Goal: Information Seeking & Learning: Find specific fact

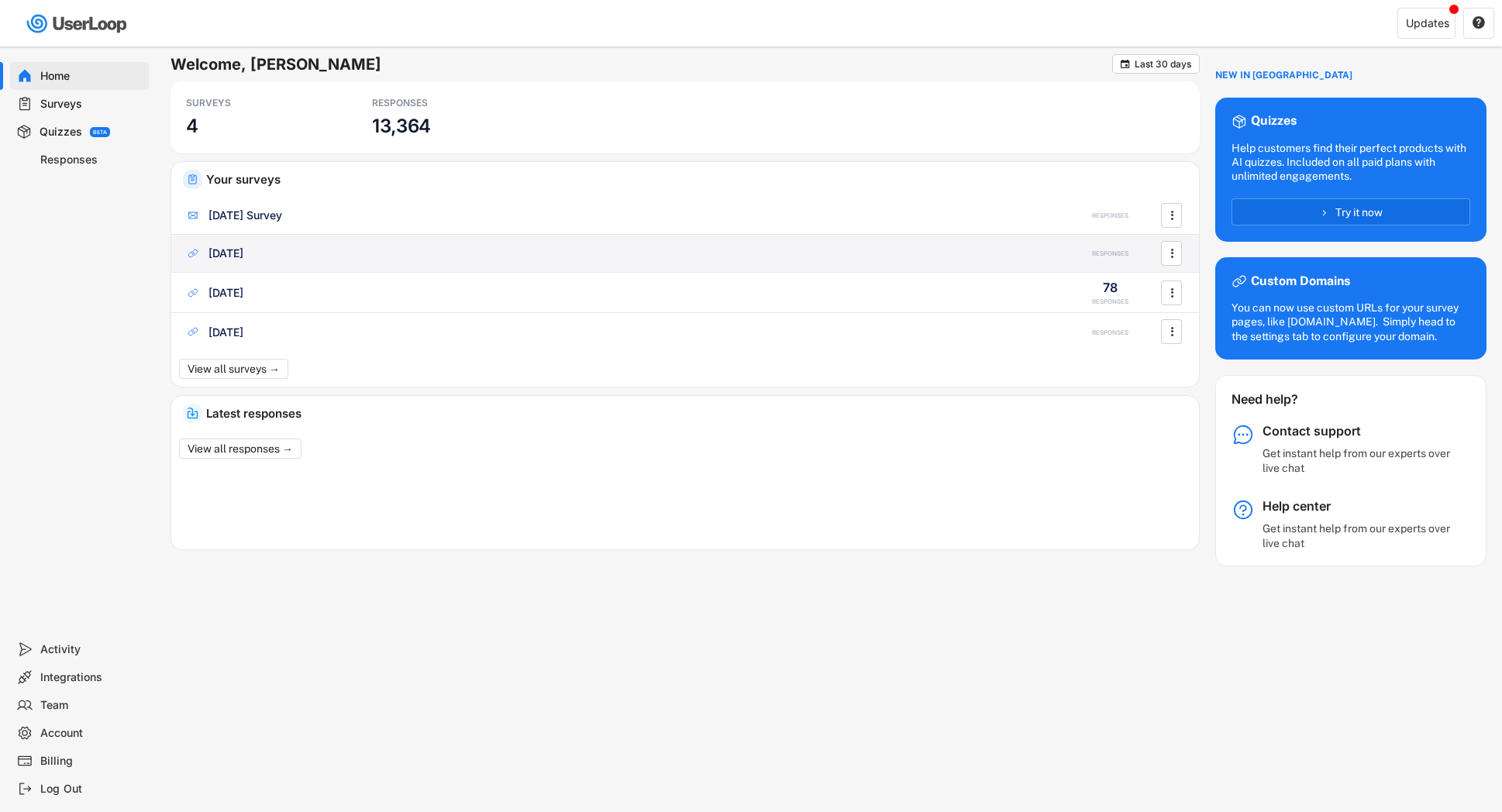
click at [230, 257] on div "[DATE]" at bounding box center [226, 254] width 35 height 16
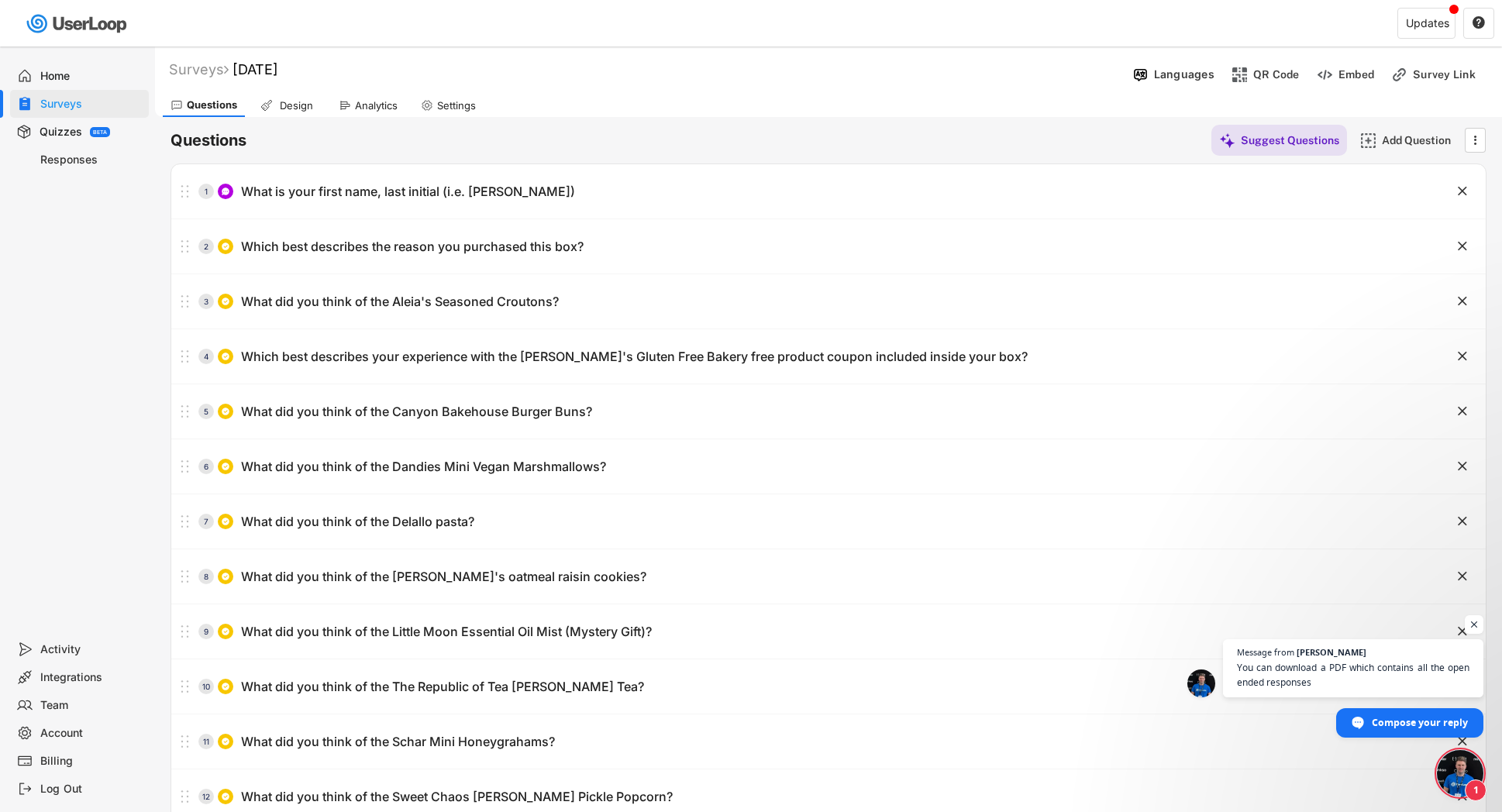
click at [369, 108] on div "Analytics" at bounding box center [376, 105] width 43 height 13
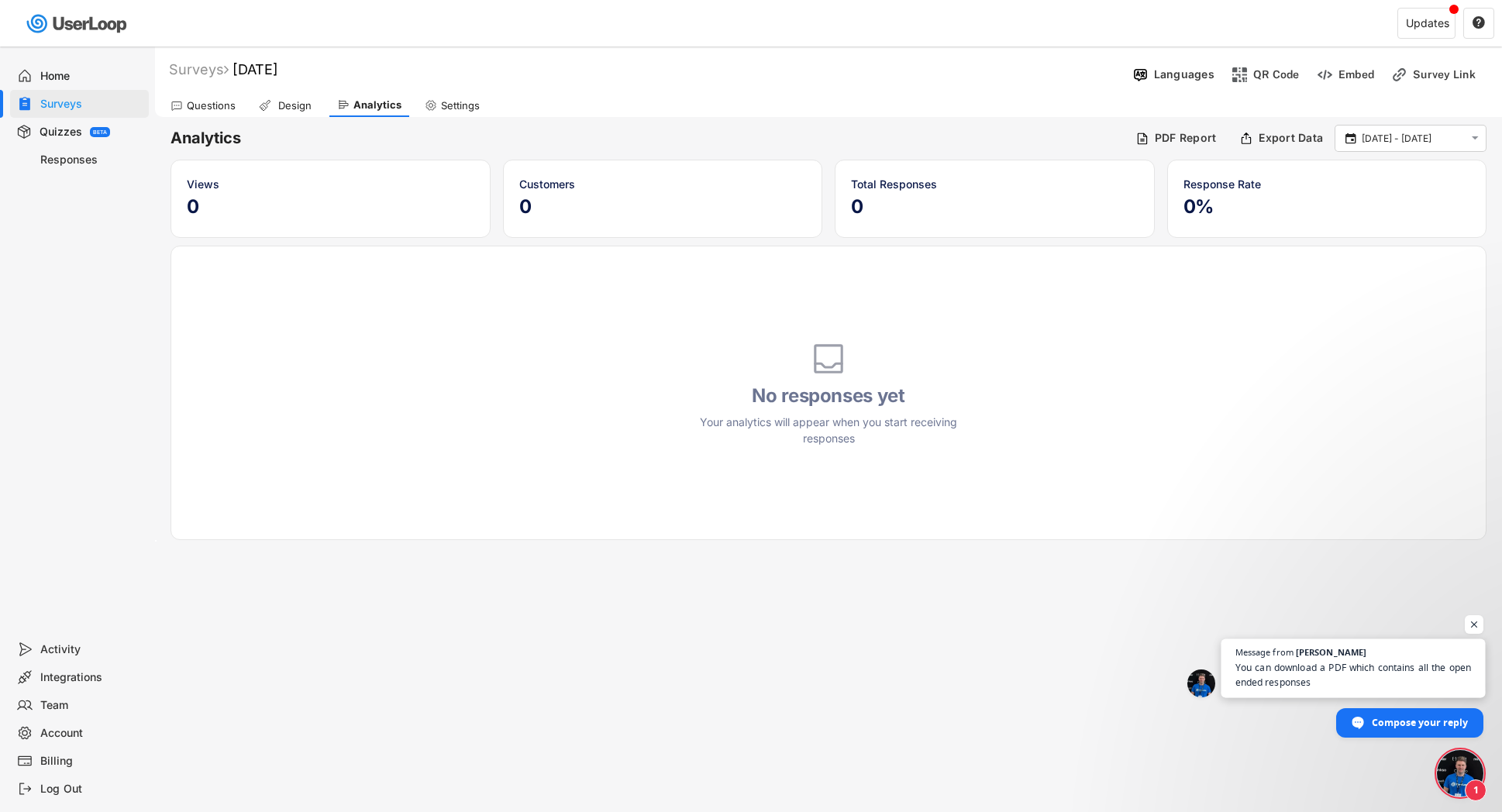
click at [1339, 681] on span "You can download a PDF which contains all the open ended responses" at bounding box center [1353, 674] width 237 height 30
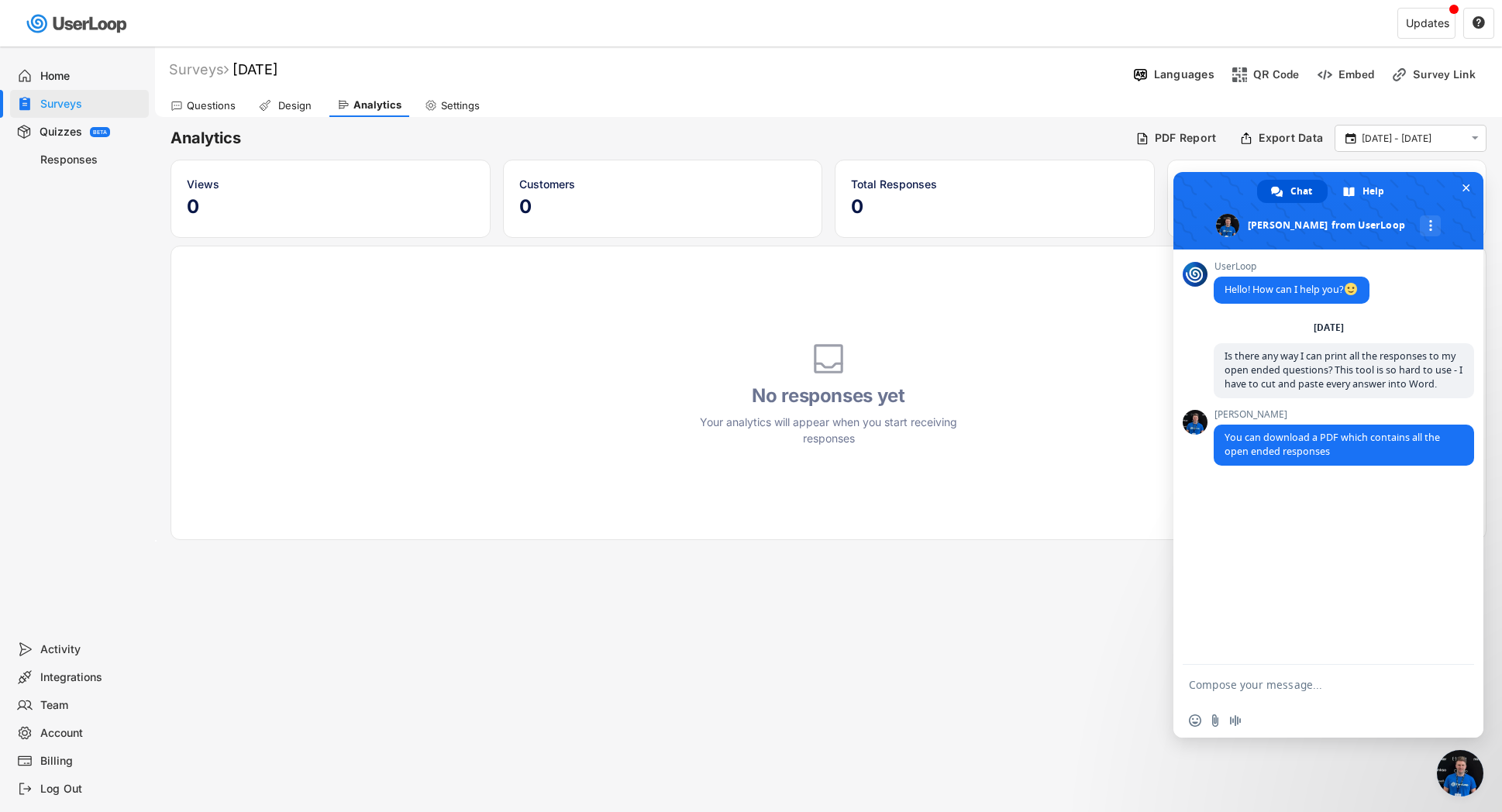
click at [1199, 684] on textarea "Compose your message..." at bounding box center [1311, 684] width 245 height 14
type textarea "please send me exact instructions. I've tried and nothing happens."
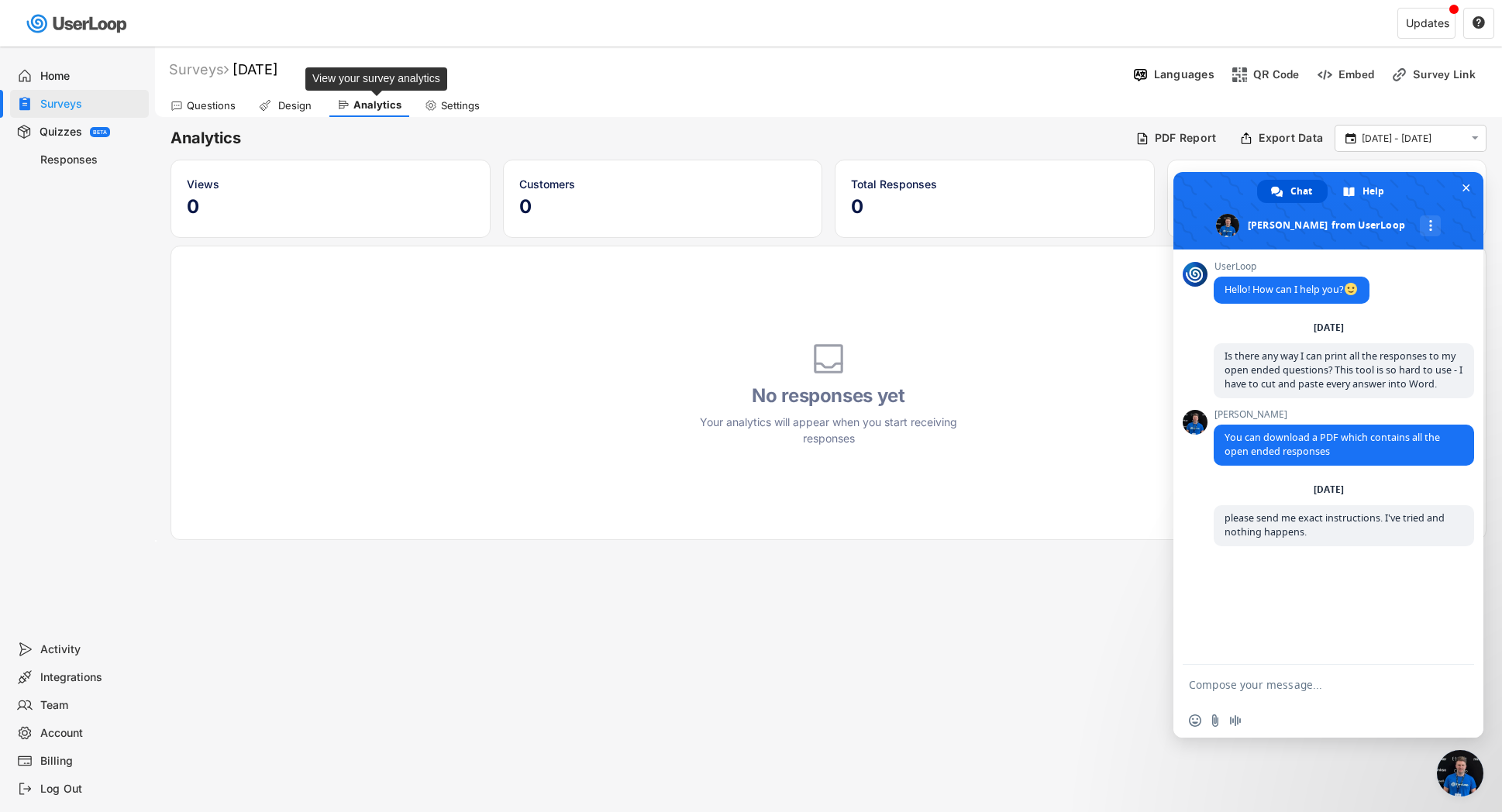
click at [388, 107] on div "Analytics" at bounding box center [377, 104] width 48 height 13
click at [193, 109] on div "Questions" at bounding box center [211, 105] width 49 height 13
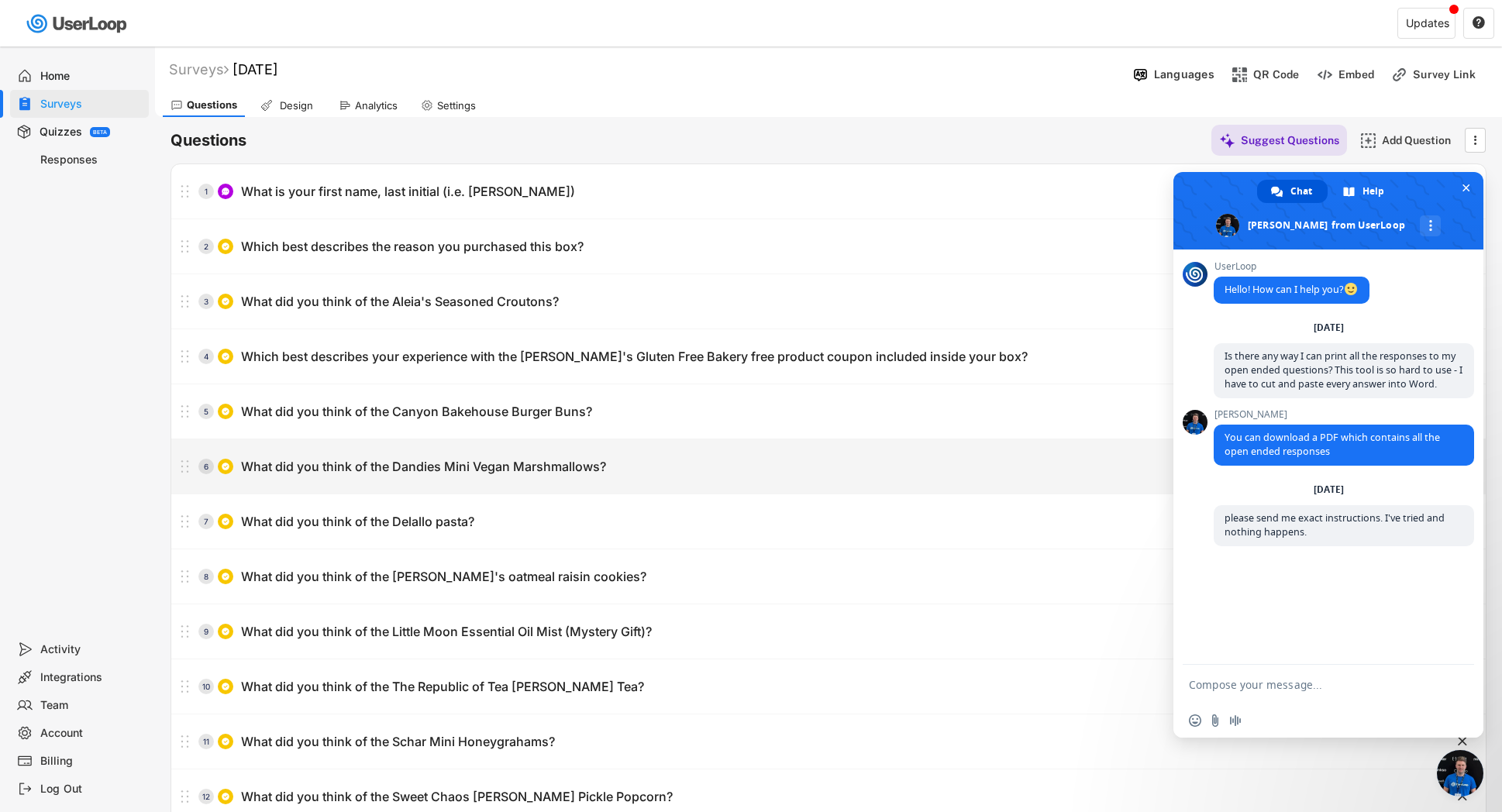
click at [365, 464] on div "What did you think of the Dandies Mini Vegan Marshmallows?" at bounding box center [423, 467] width 365 height 16
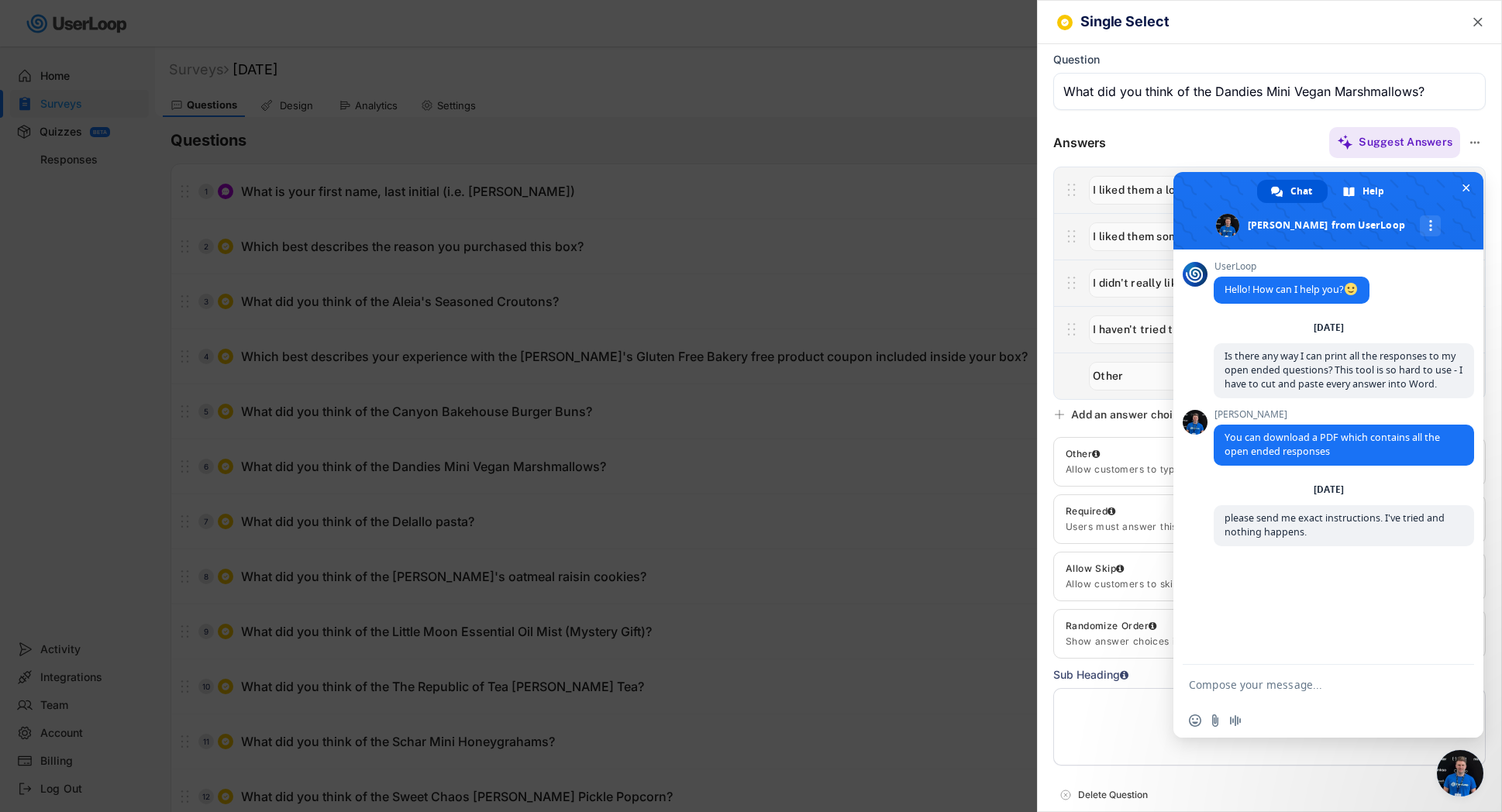
click at [45, 108] on div at bounding box center [751, 406] width 1502 height 812
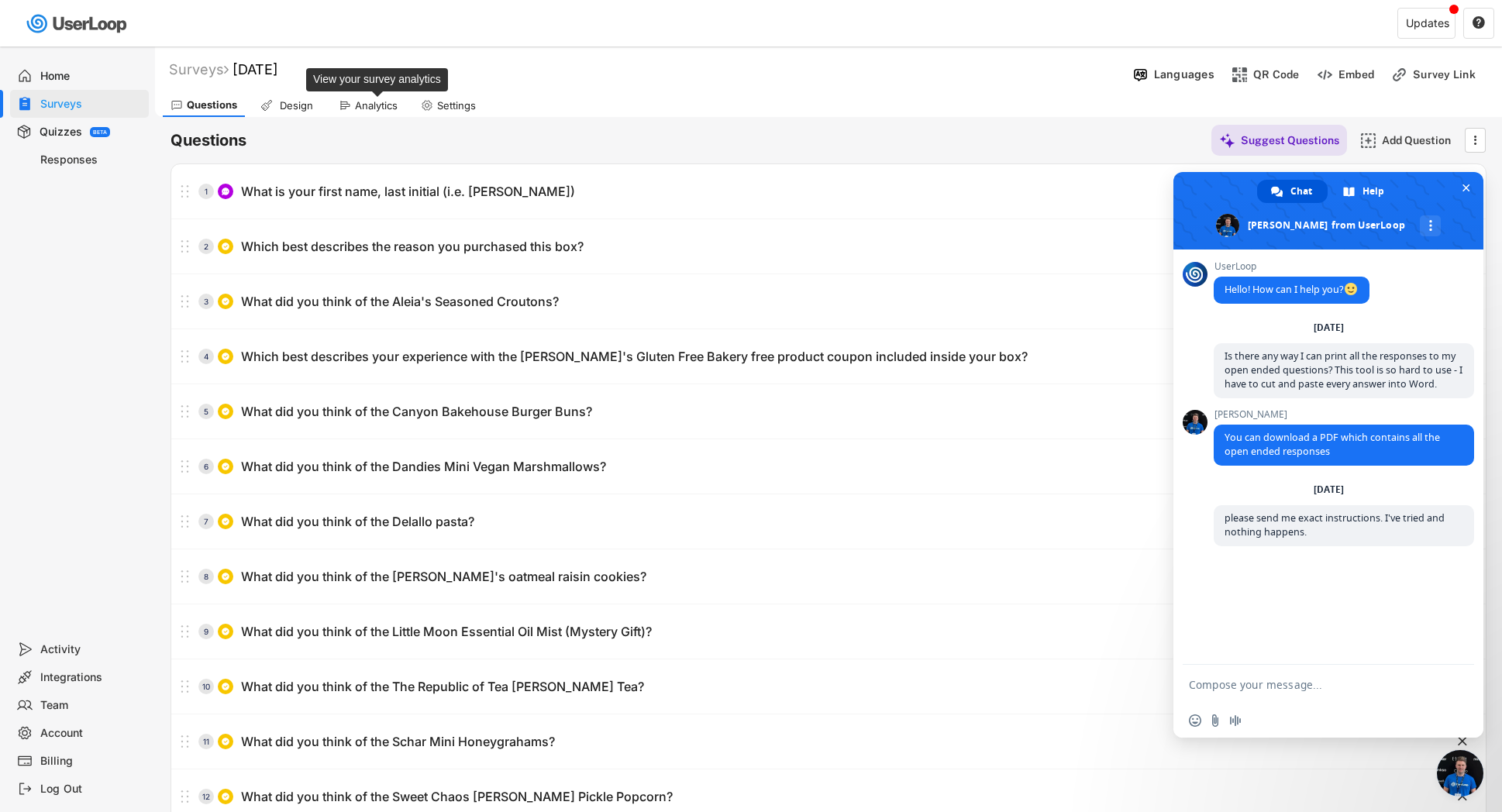
click at [365, 104] on div "Analytics" at bounding box center [376, 105] width 43 height 13
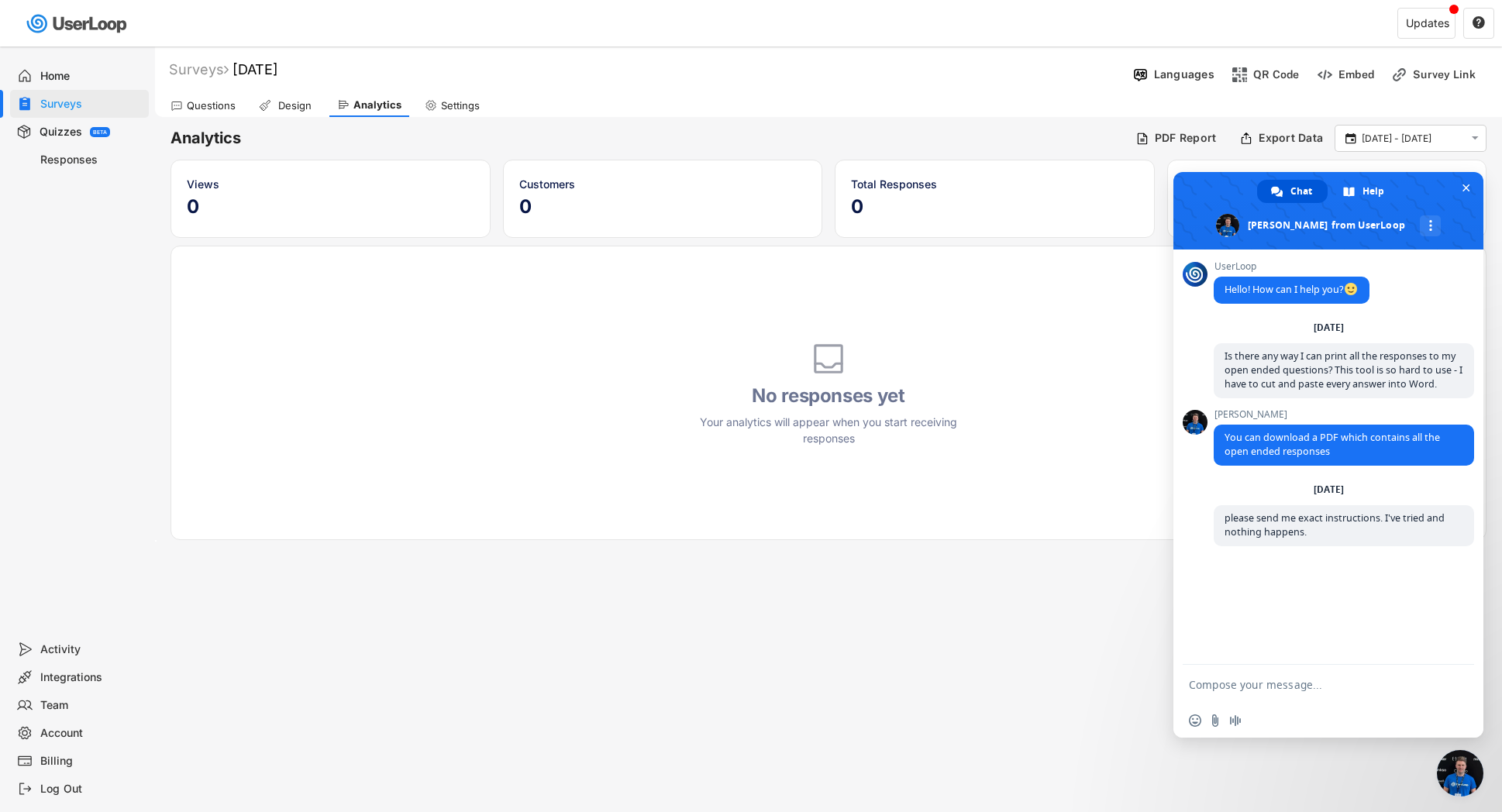
click at [55, 159] on div "Responses" at bounding box center [91, 159] width 102 height 15
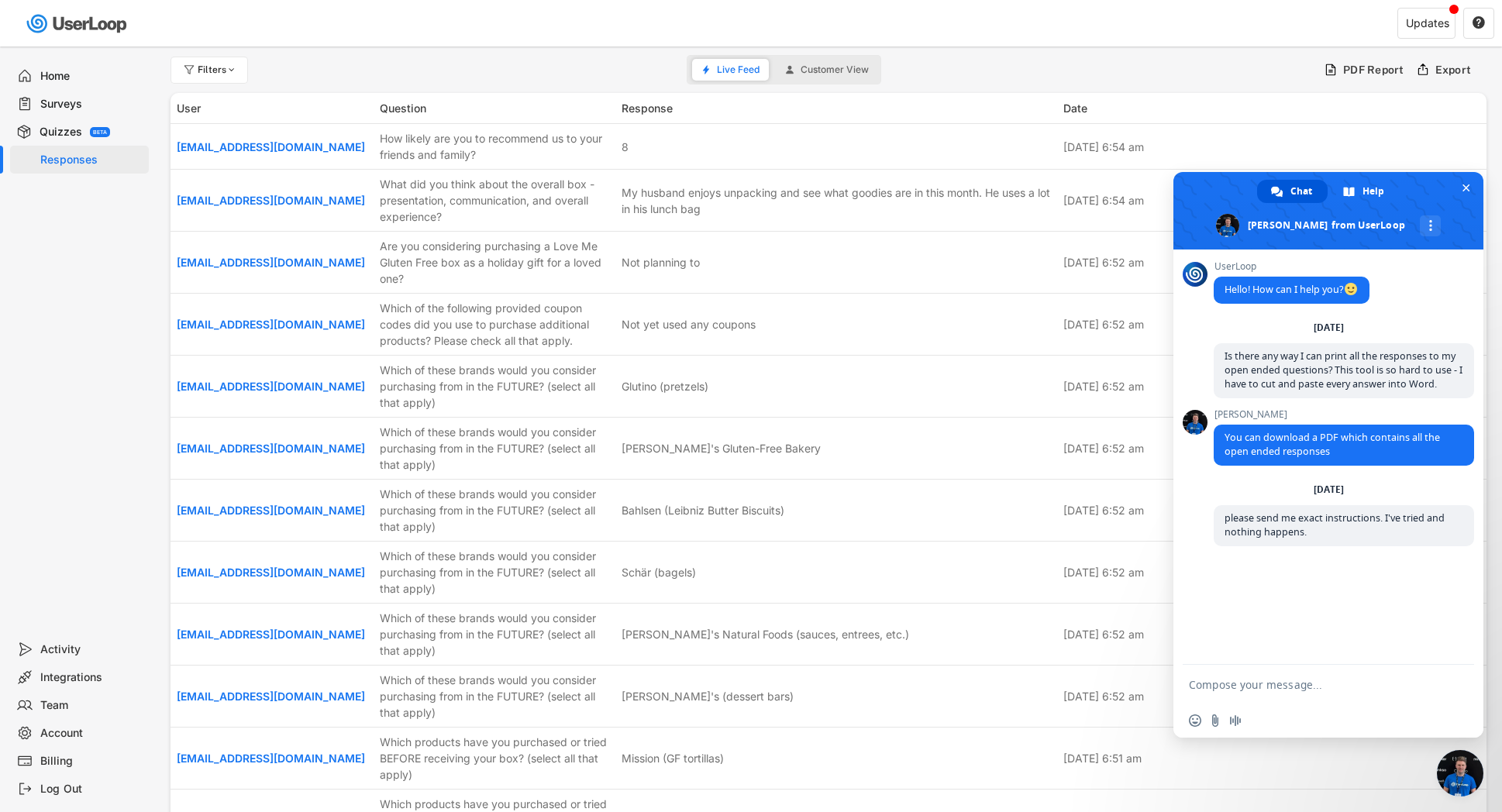
click at [201, 74] on div "Filters" at bounding box center [218, 70] width 40 height 9
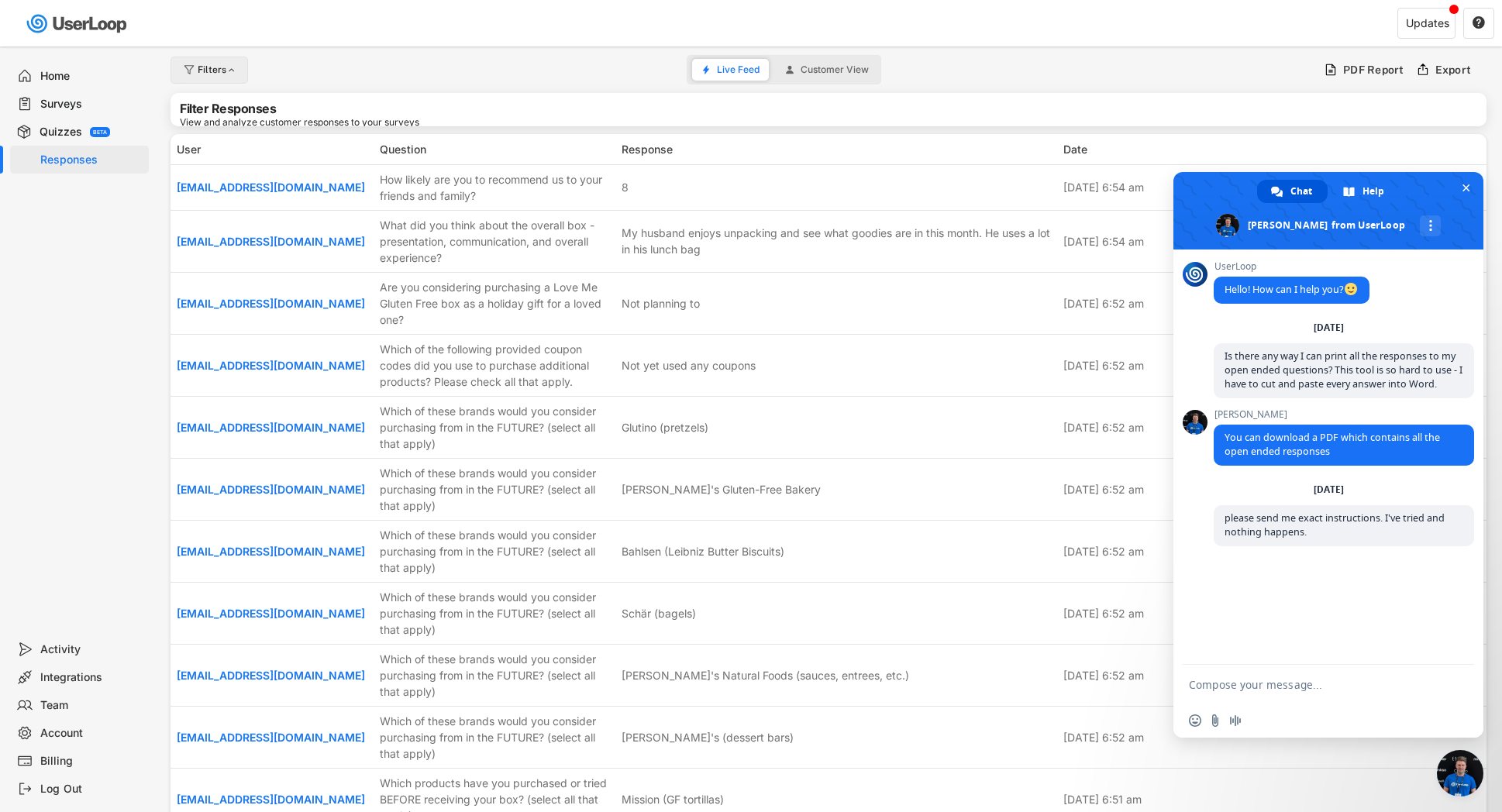
select select
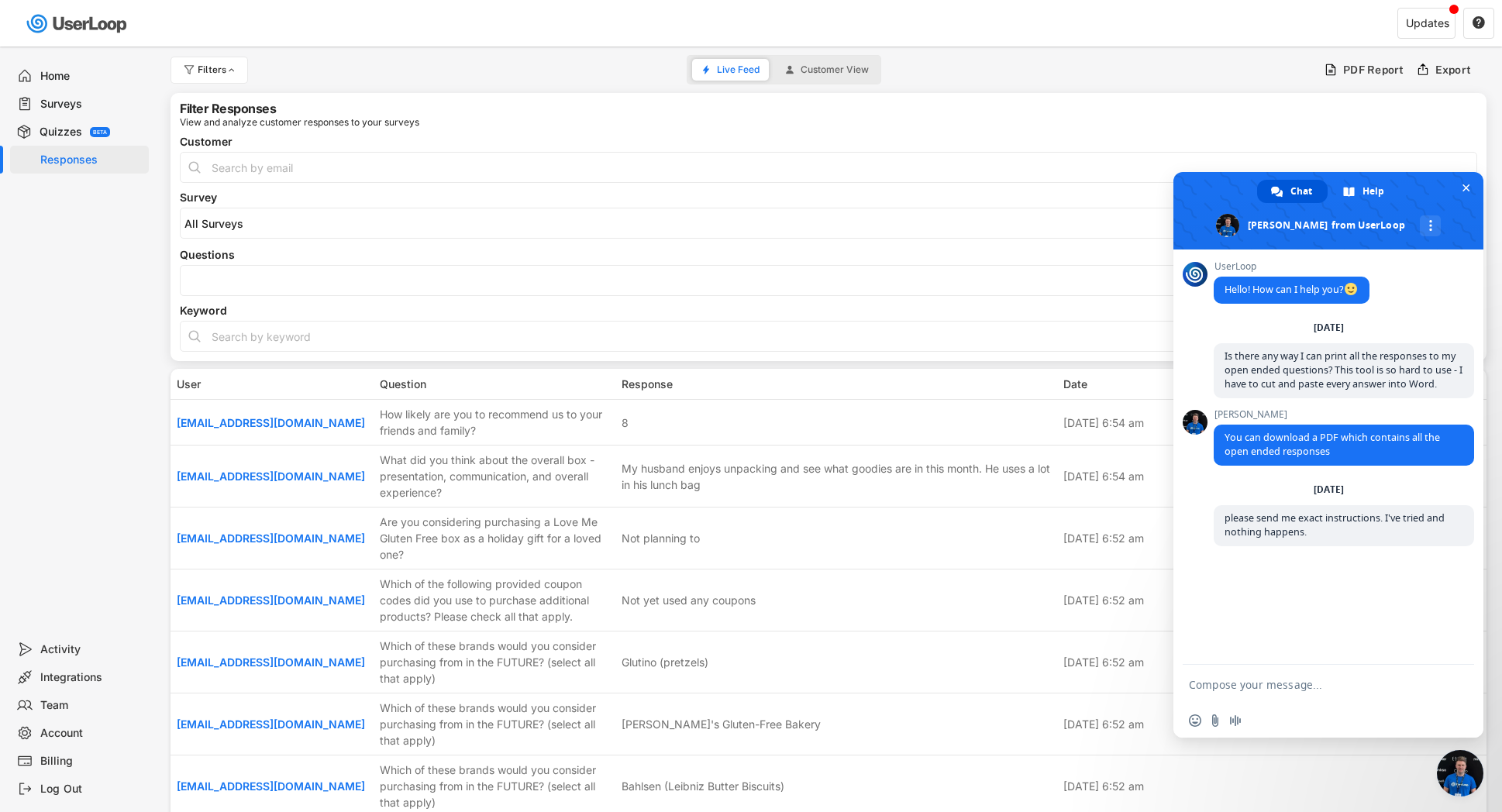
select select
click at [195, 286] on input "search" at bounding box center [832, 281] width 1296 height 13
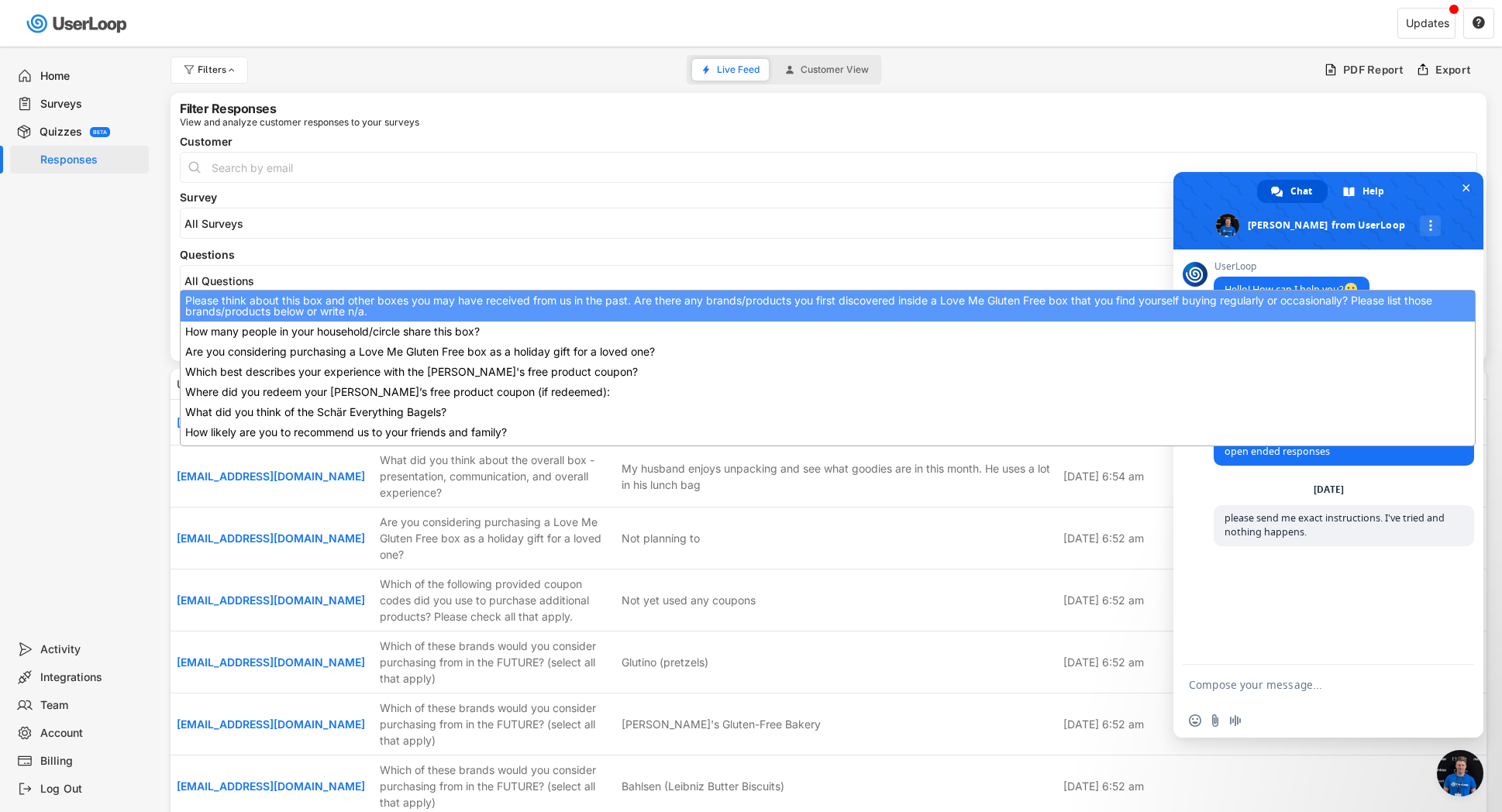
click at [195, 281] on input "search" at bounding box center [832, 281] width 1296 height 13
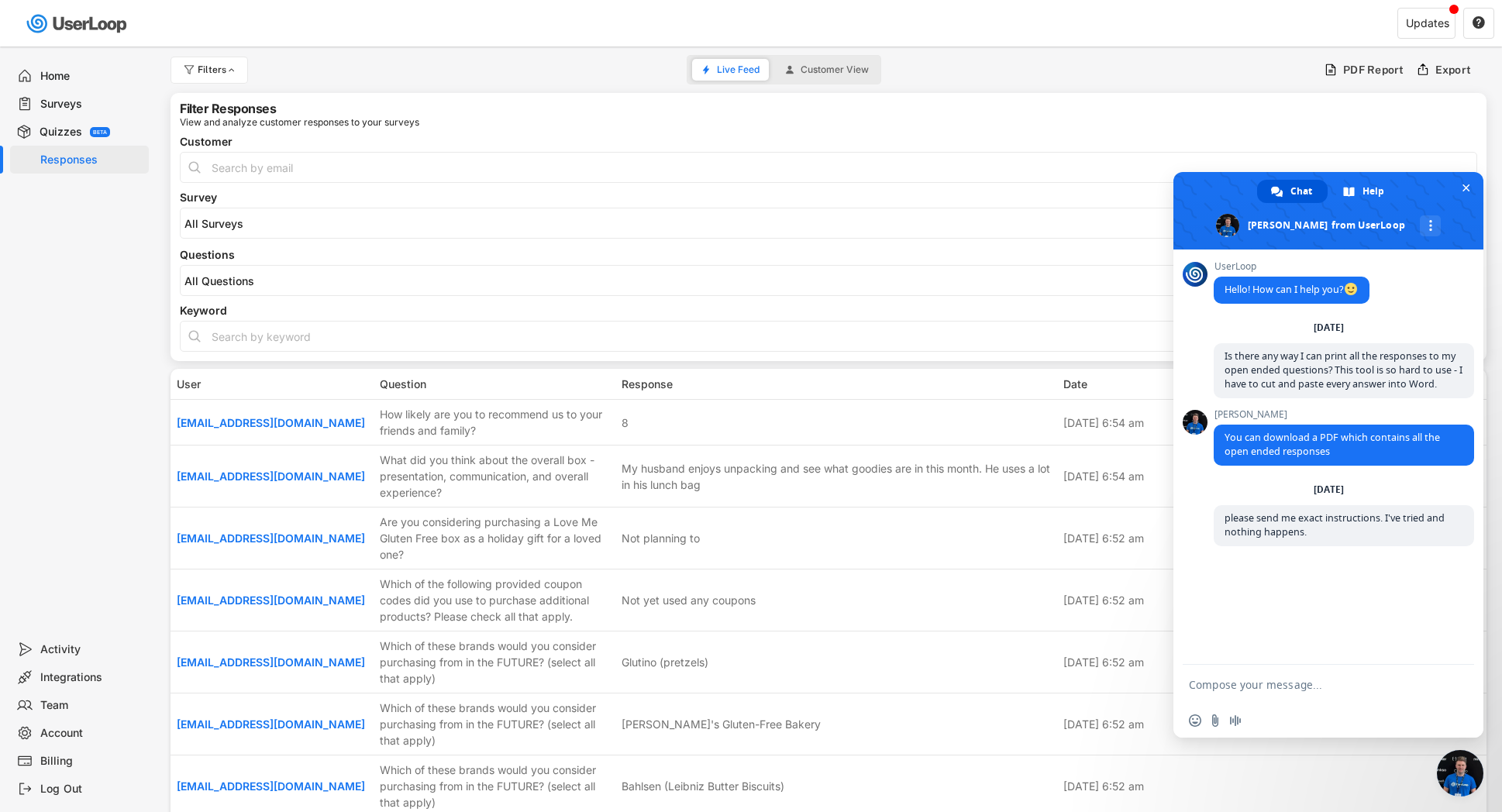
click at [208, 318] on div "Keyword" at bounding box center [828, 328] width 1297 height 47
click at [210, 336] on input "input" at bounding box center [828, 336] width 1297 height 31
click at [207, 235] on div "[DATE] Survey Post Purchase Checkout Survey [DATE] Survey [DATE] box [DATE] Sur…" at bounding box center [828, 223] width 1297 height 31
click at [208, 227] on input "search" at bounding box center [832, 223] width 1296 height 13
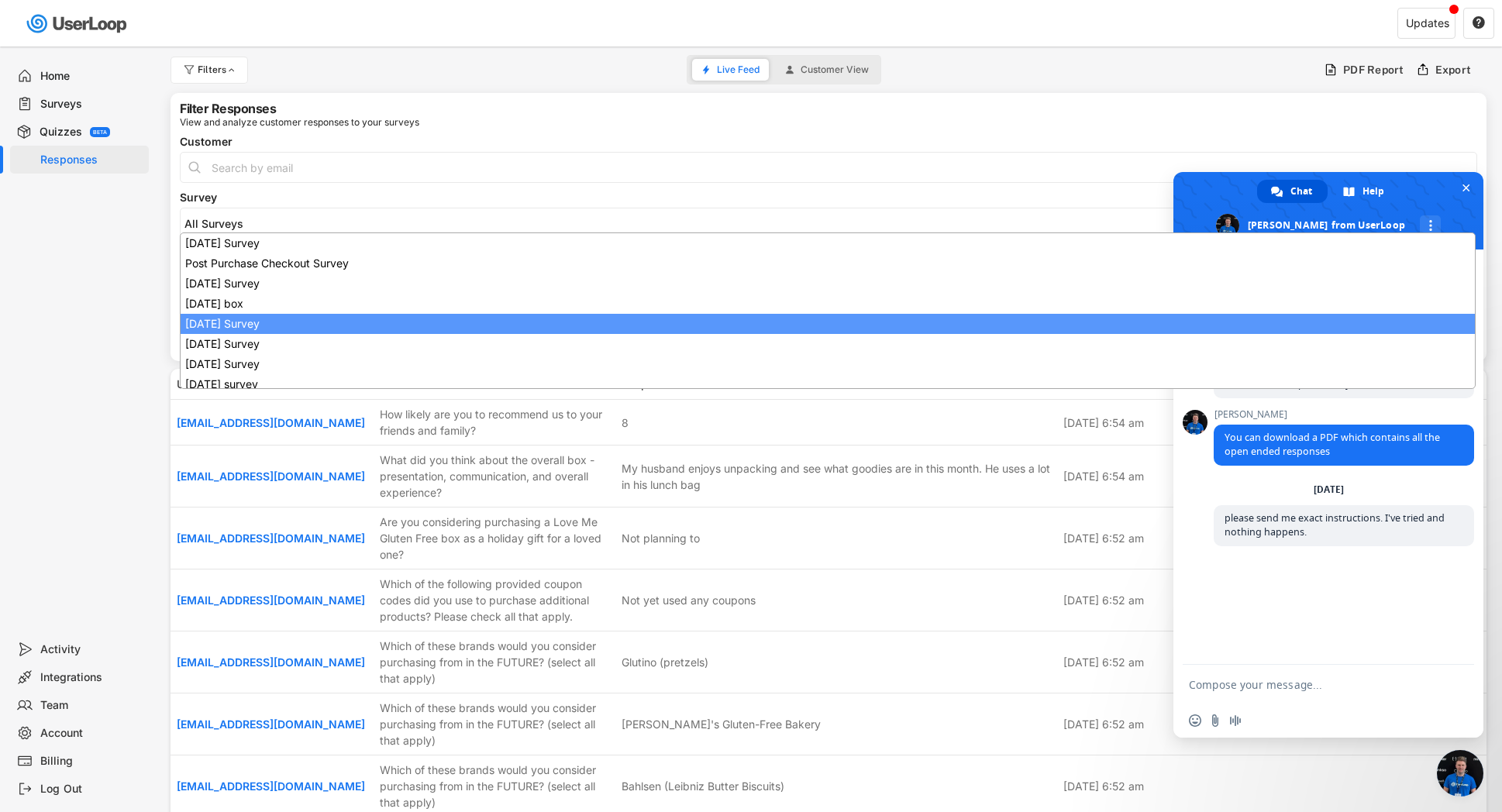
scroll to position [50, 0]
select select "1348695171700984260__LOOKUP__1721257358399x132977272779440130"
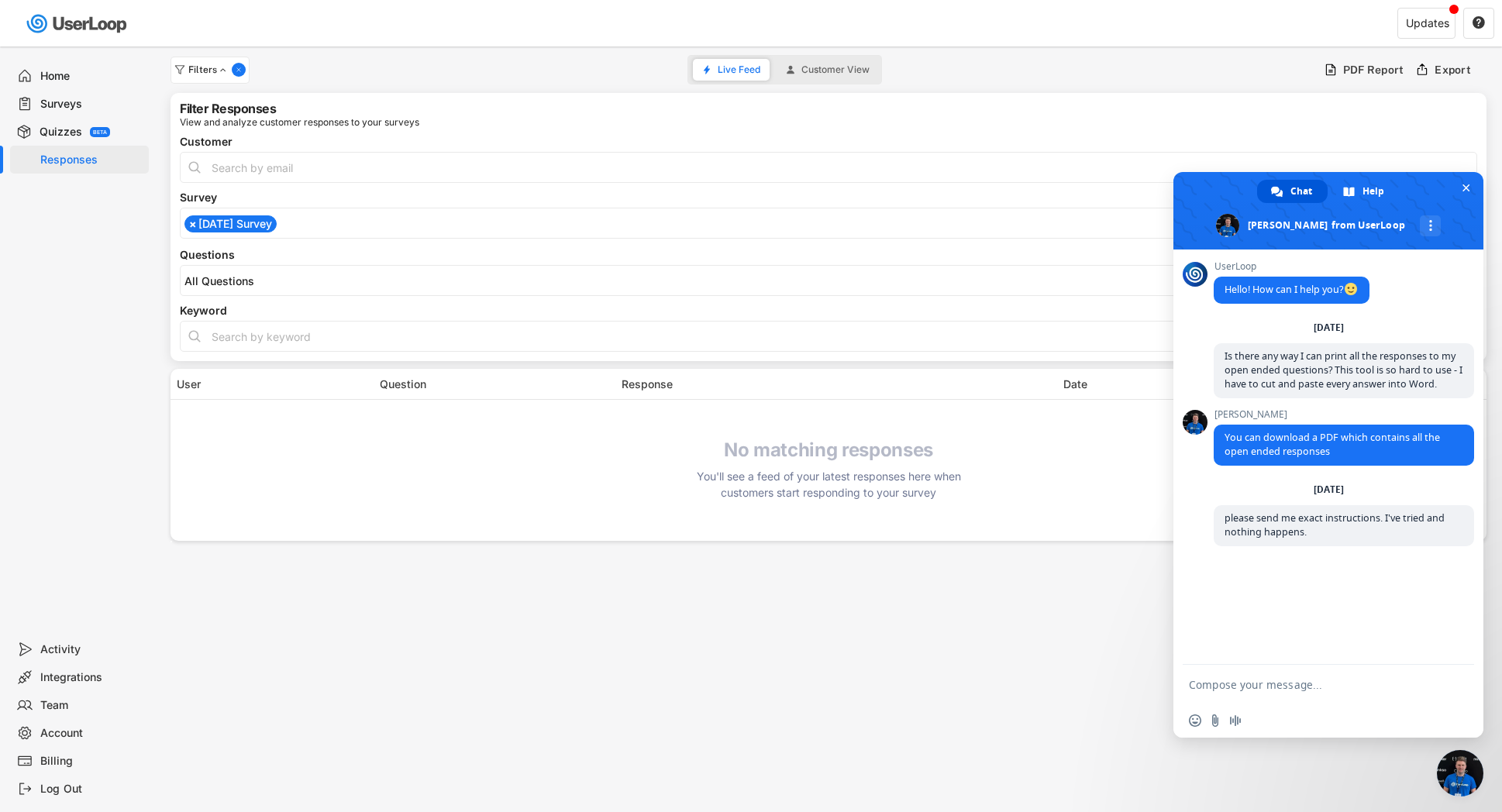
click at [193, 224] on span "×" at bounding box center [193, 224] width 8 height 11
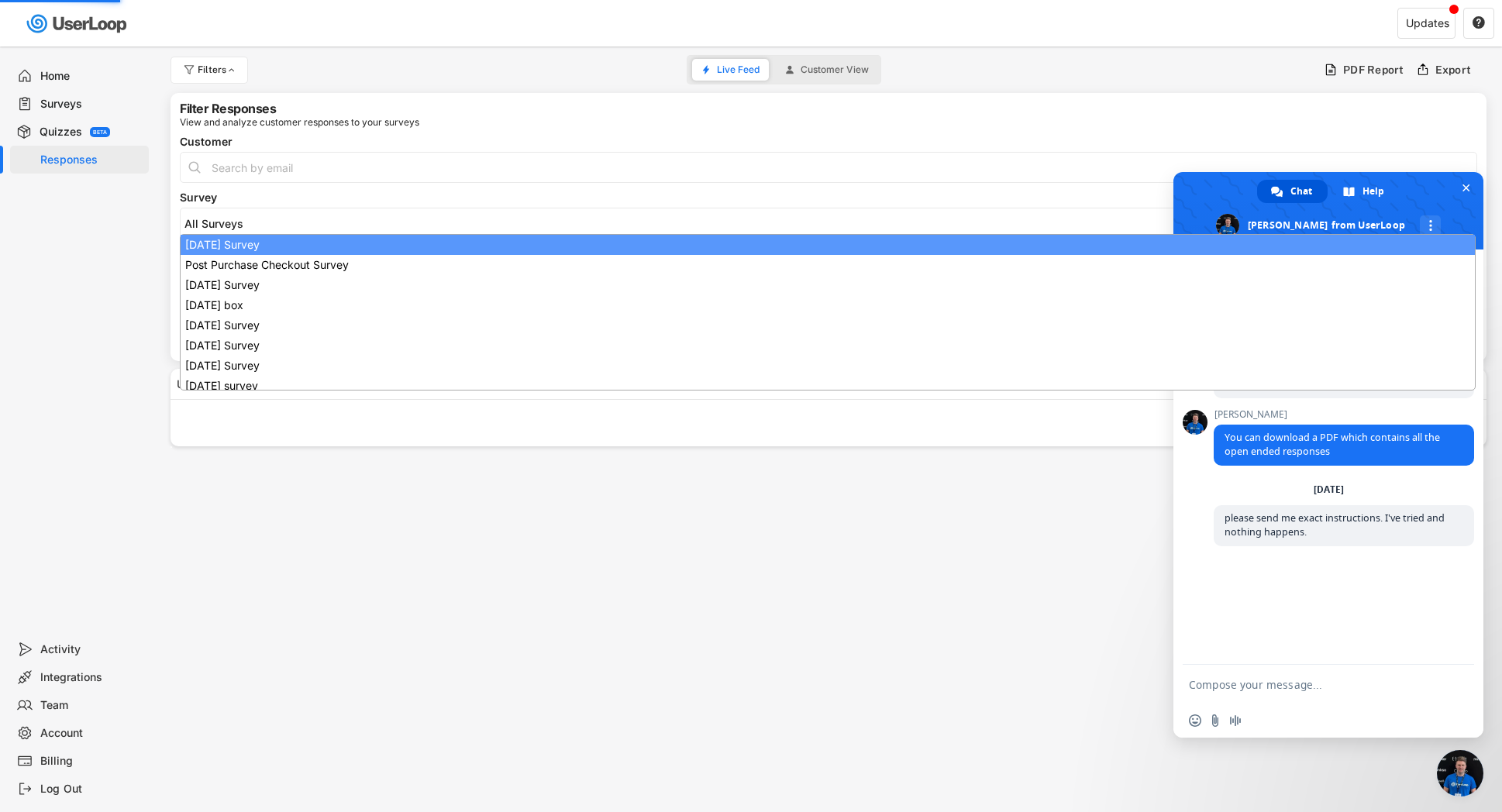
click at [211, 222] on input "search" at bounding box center [832, 223] width 1296 height 13
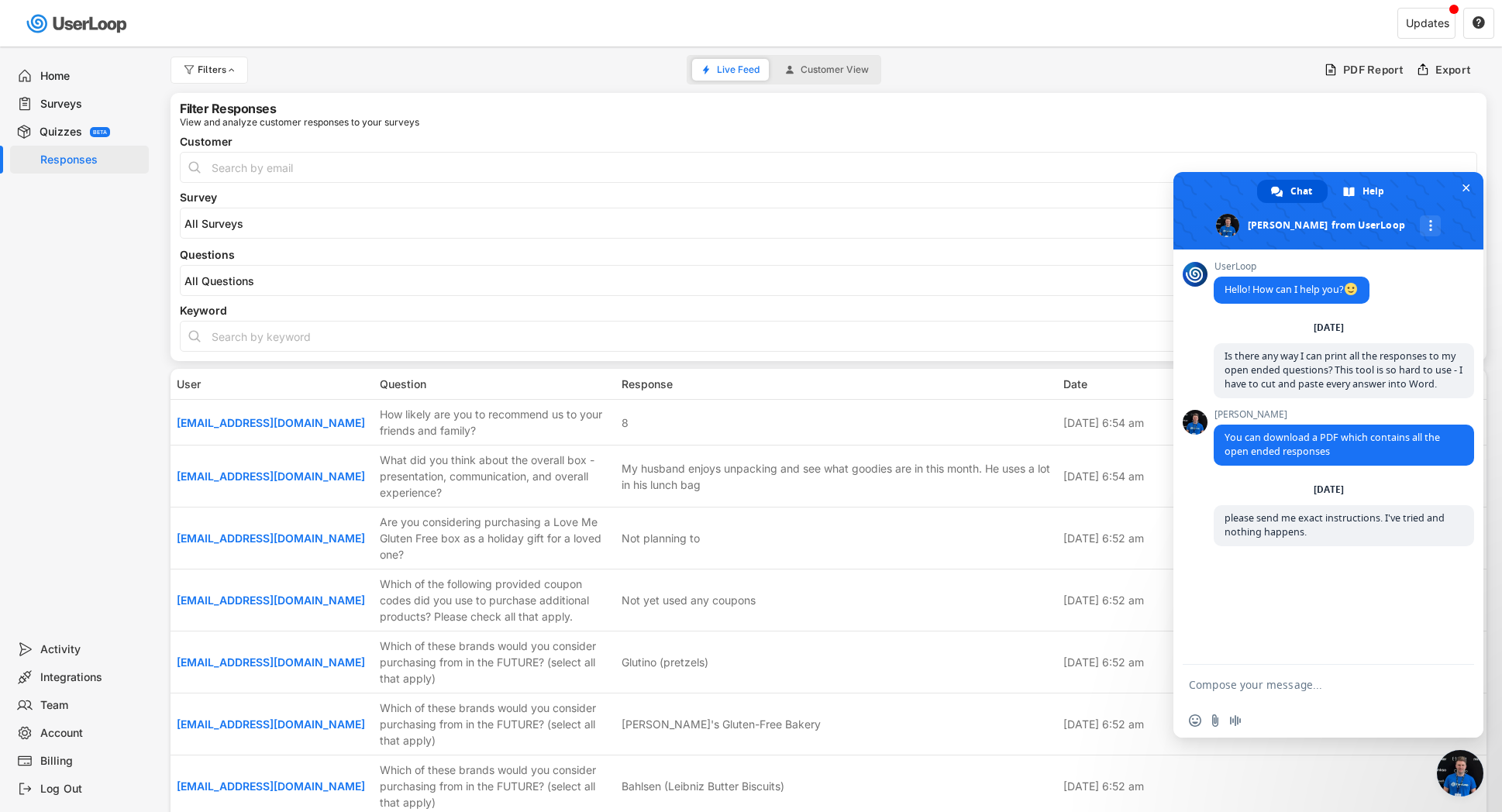
click at [211, 222] on input "search" at bounding box center [832, 223] width 1296 height 13
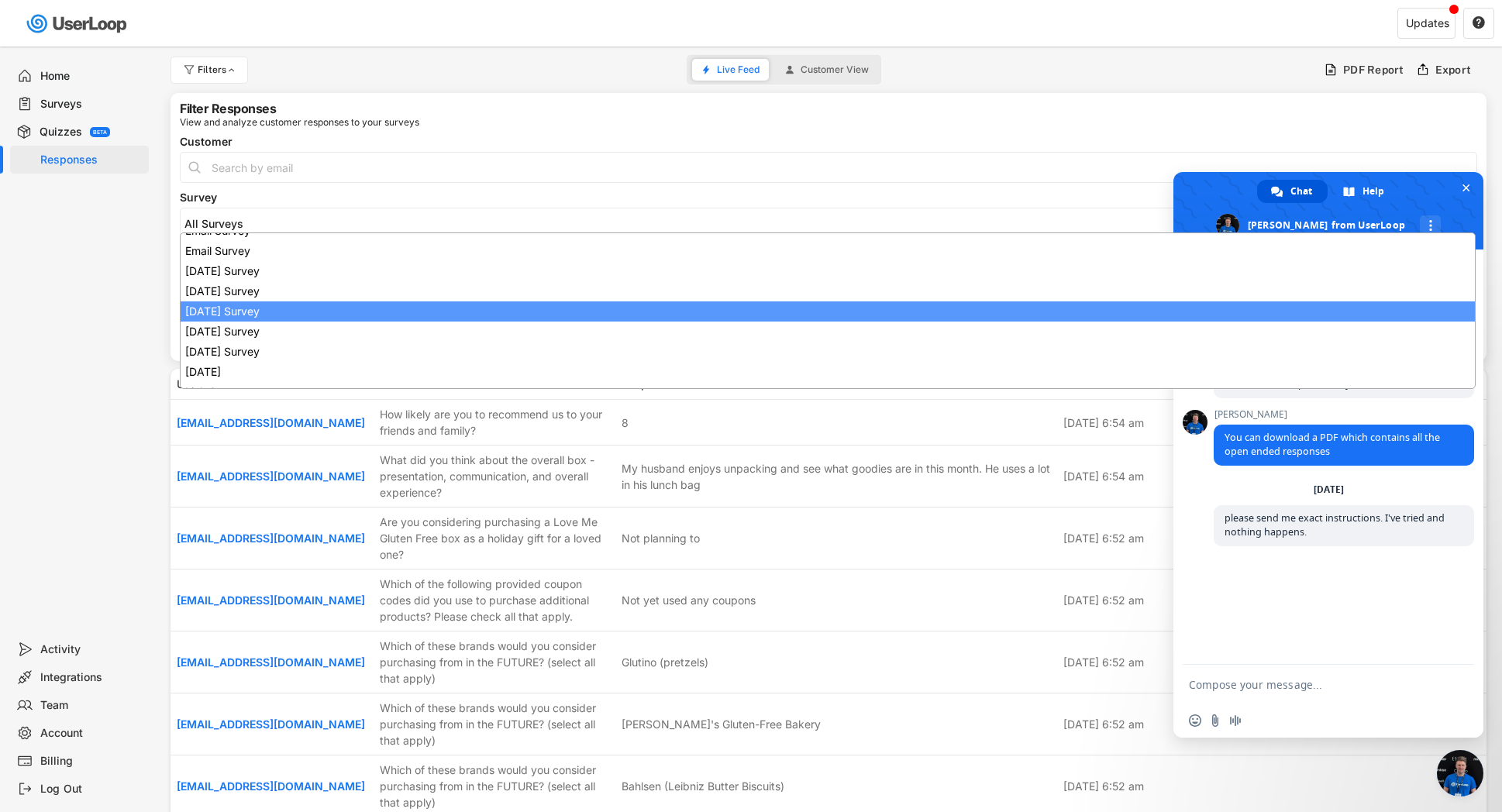
scroll to position [262, 0]
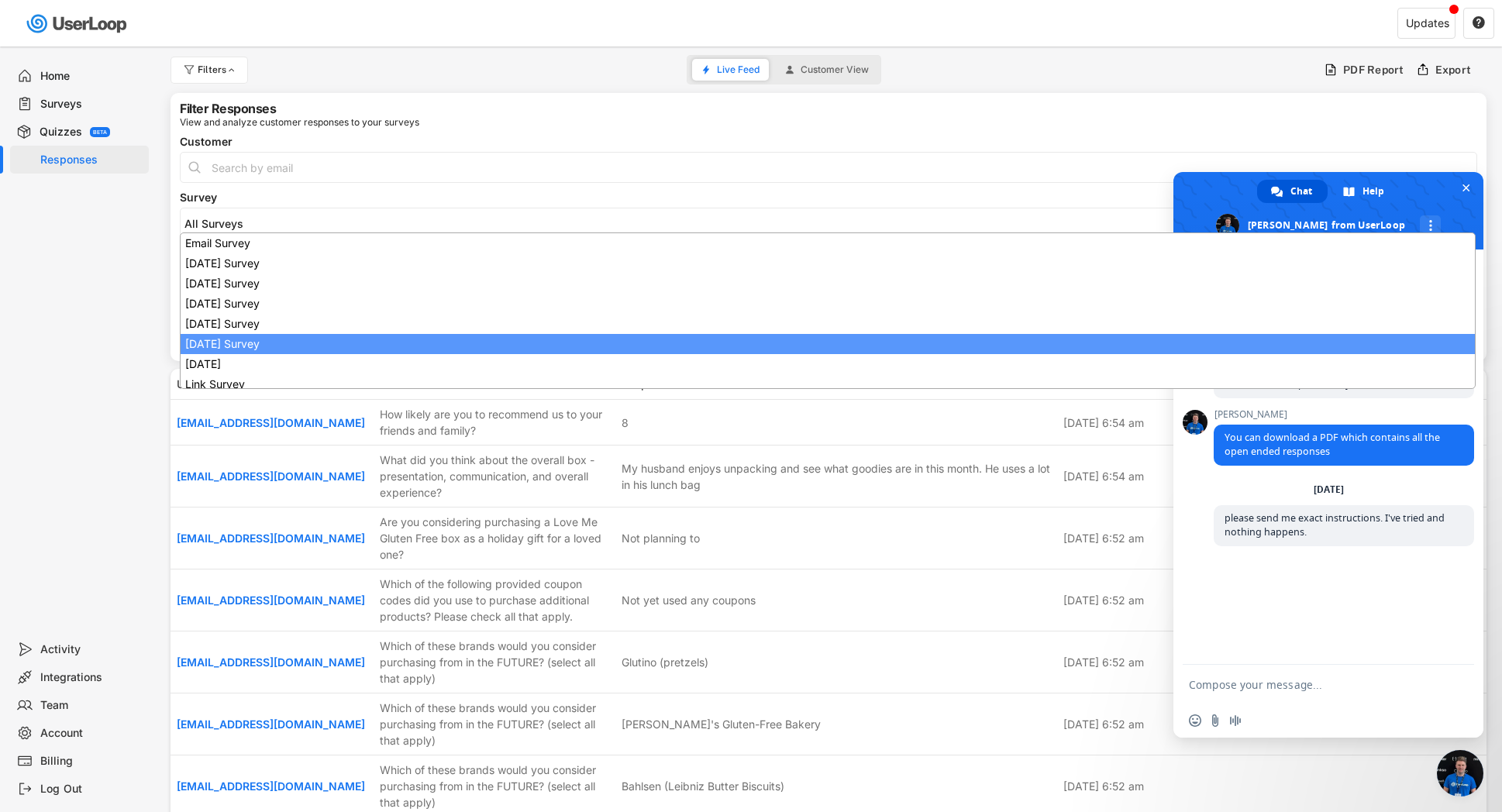
select select "1348695171700984260__LOOKUP__1753118426377x751423297046708200"
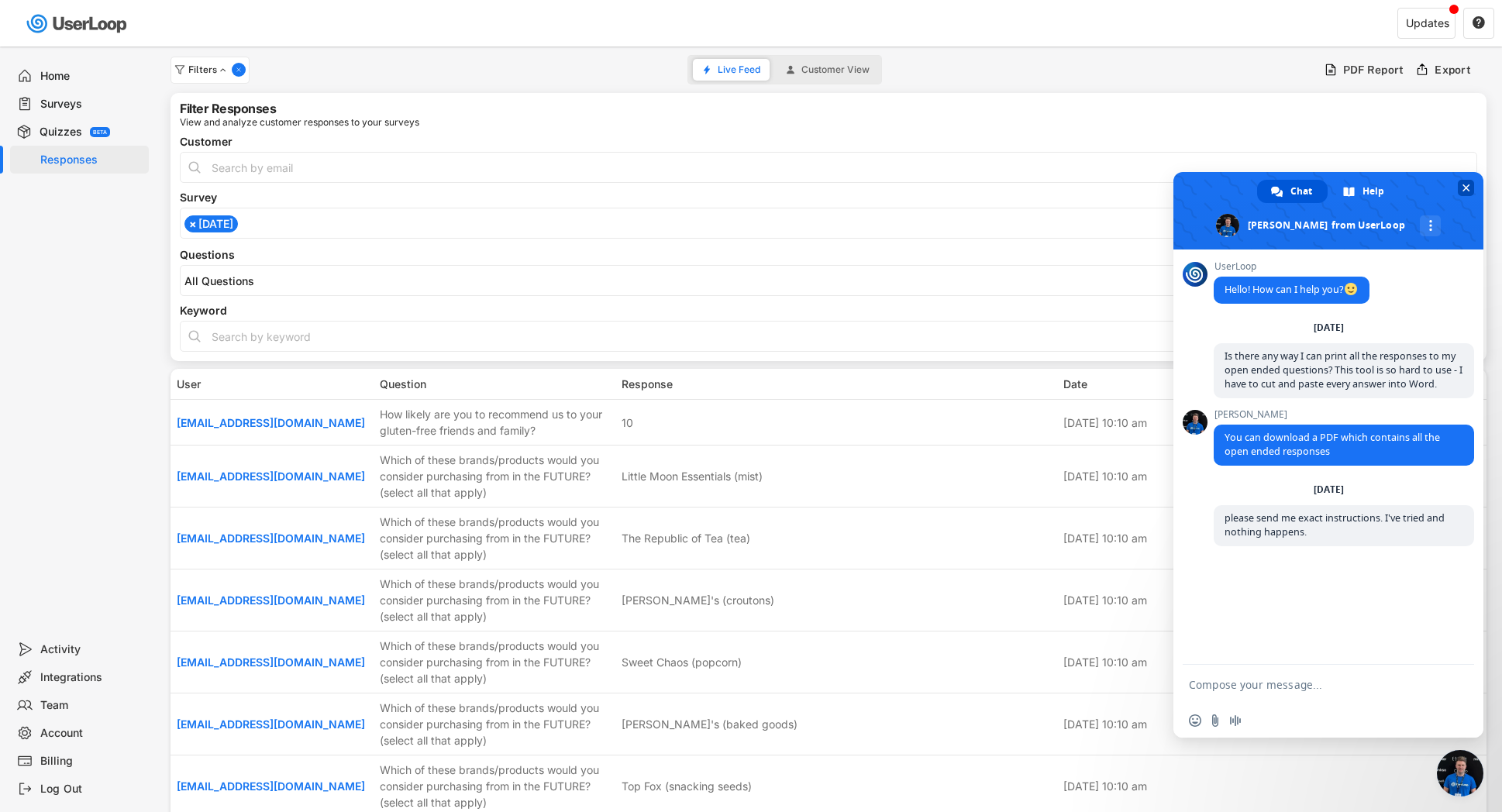
click at [1469, 185] on span "Close chat" at bounding box center [1465, 187] width 16 height 16
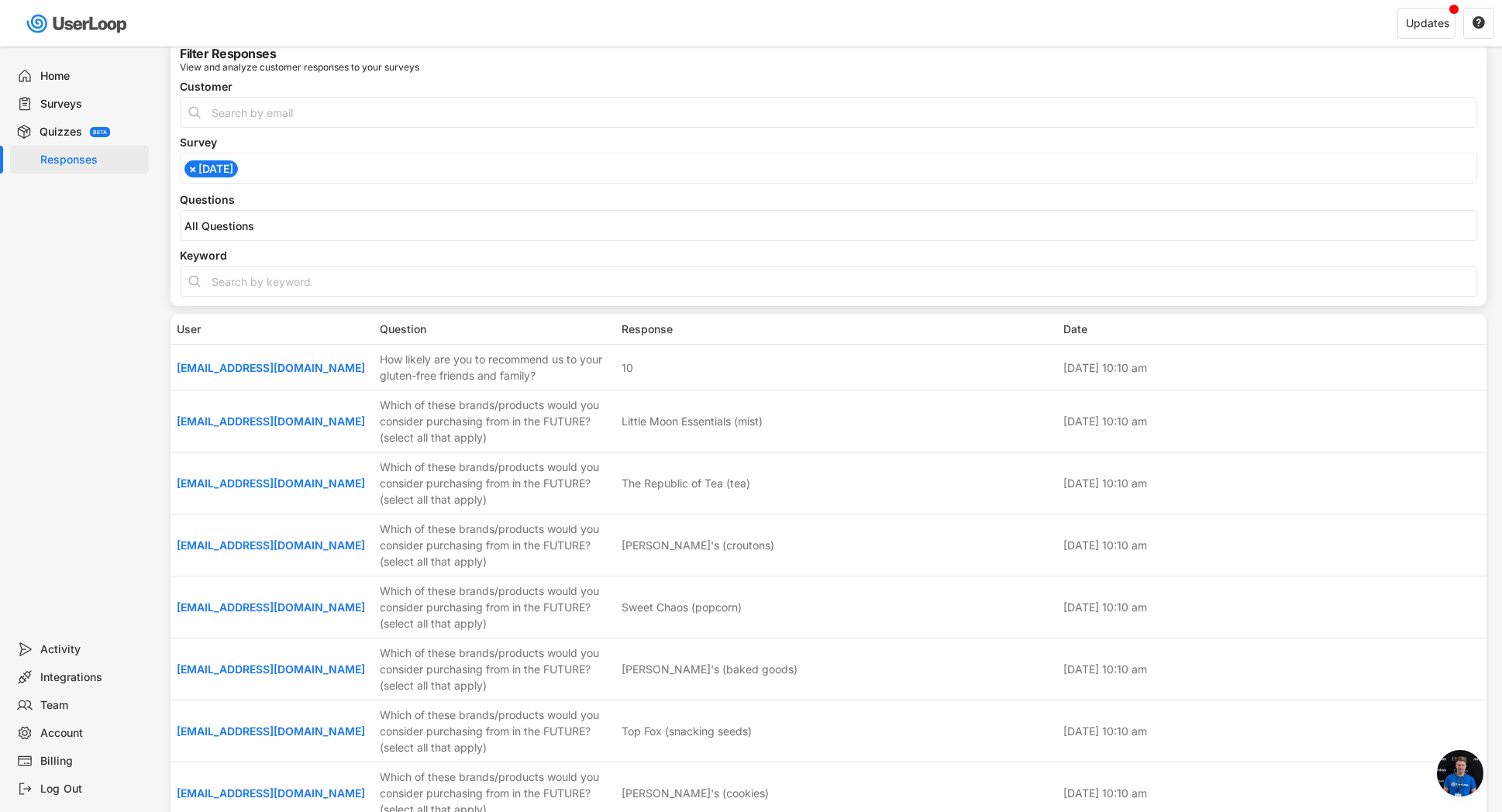
scroll to position [63, 0]
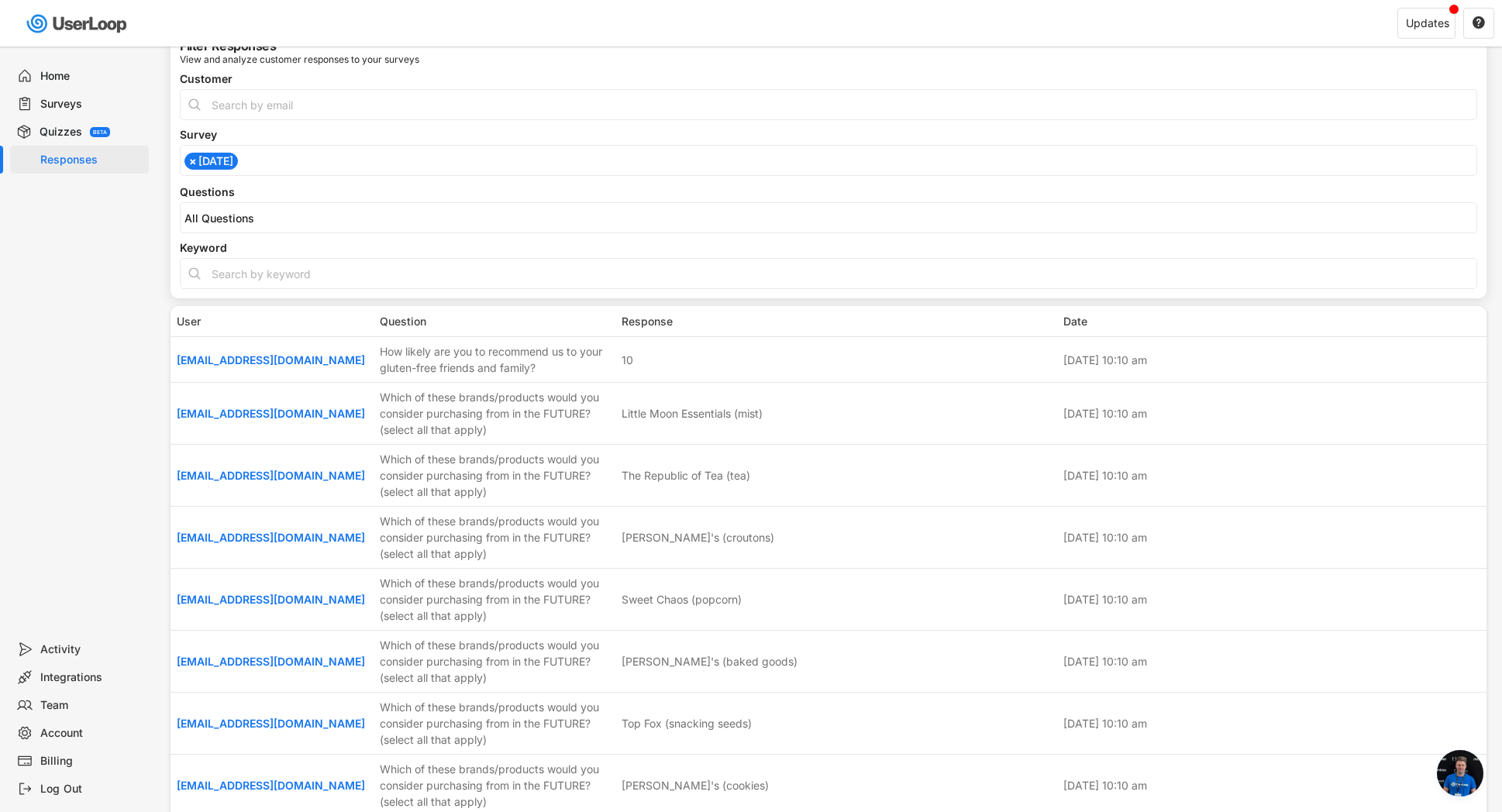
click at [233, 277] on input "input" at bounding box center [828, 274] width 1297 height 31
type input "dandies"
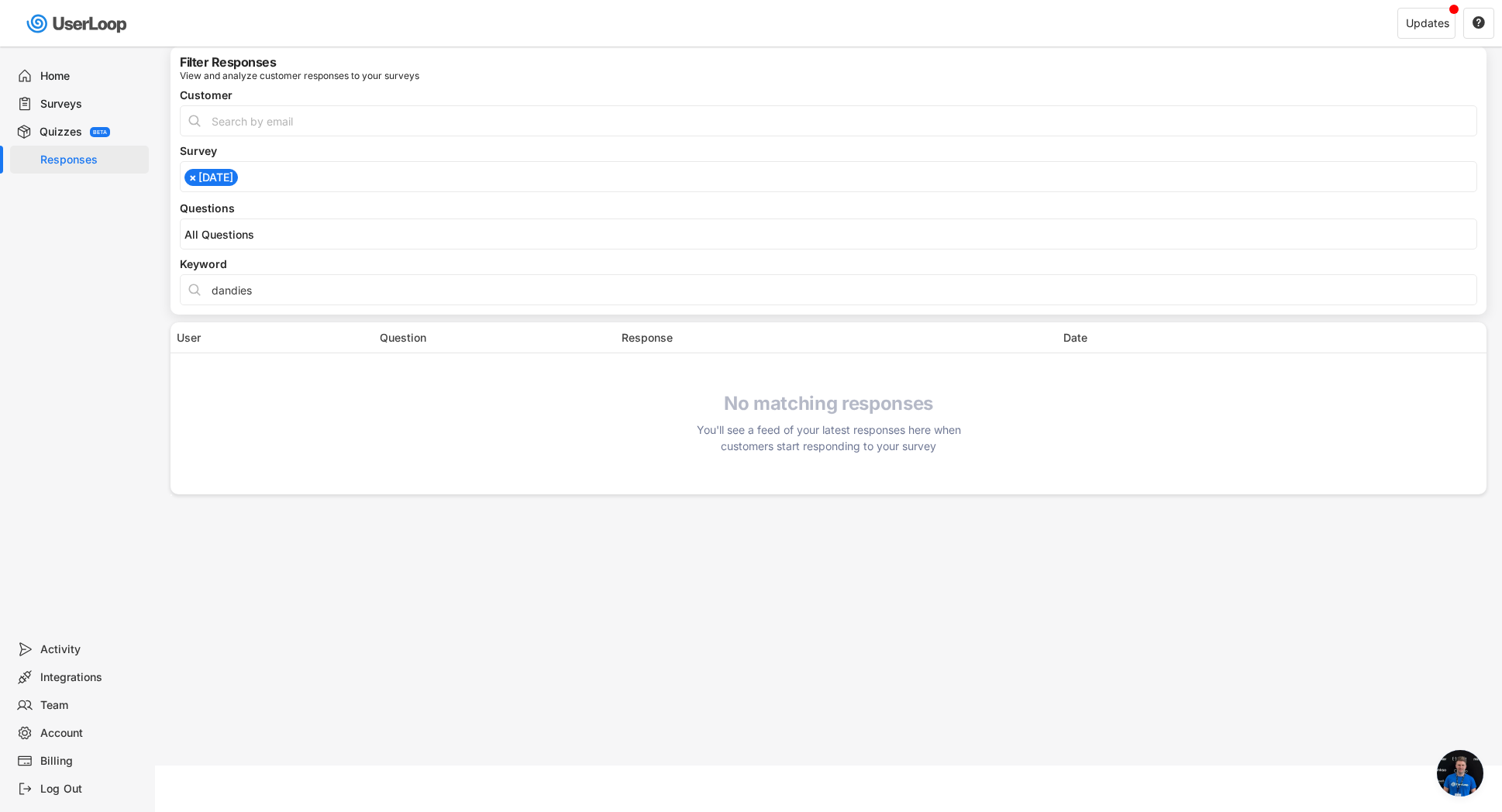
scroll to position [47, 0]
click at [245, 292] on input "input" at bounding box center [828, 290] width 1297 height 31
click at [280, 238] on input "search" at bounding box center [832, 234] width 1296 height 13
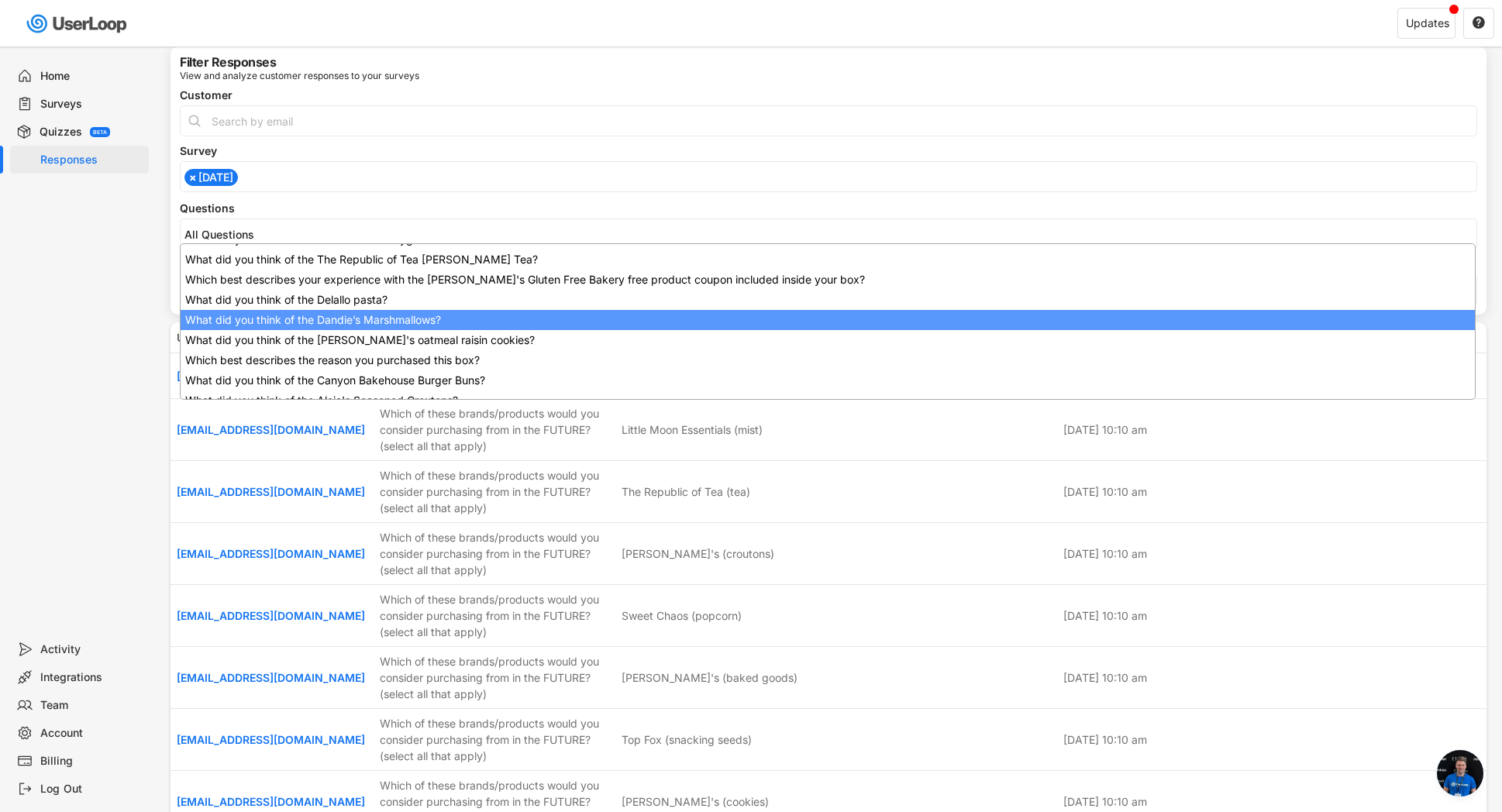
scroll to position [0, 0]
select select "1348695171700984260__LOOKUP__1753118475912x412208127639711600"
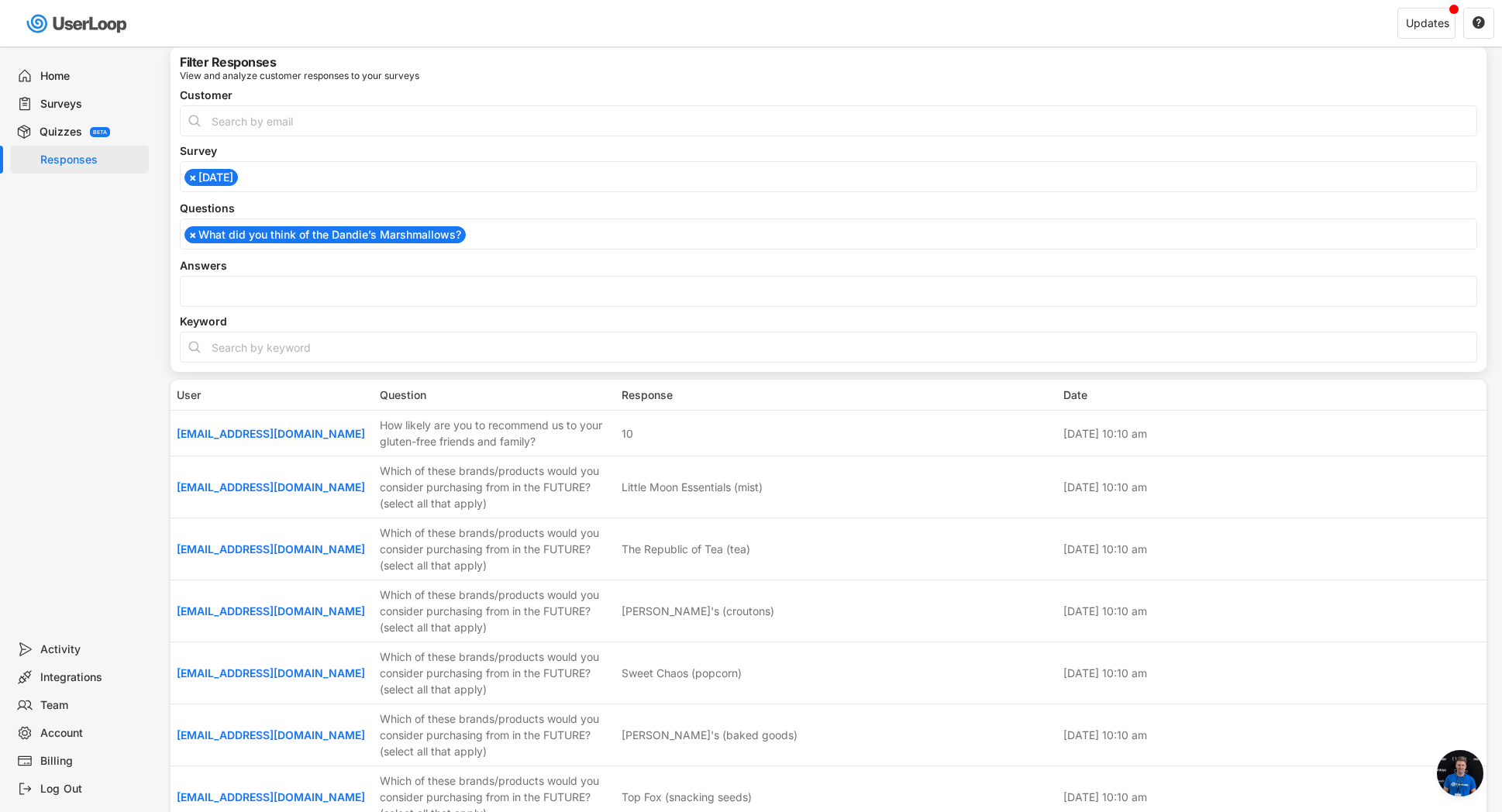
scroll to position [1339, 0]
select select
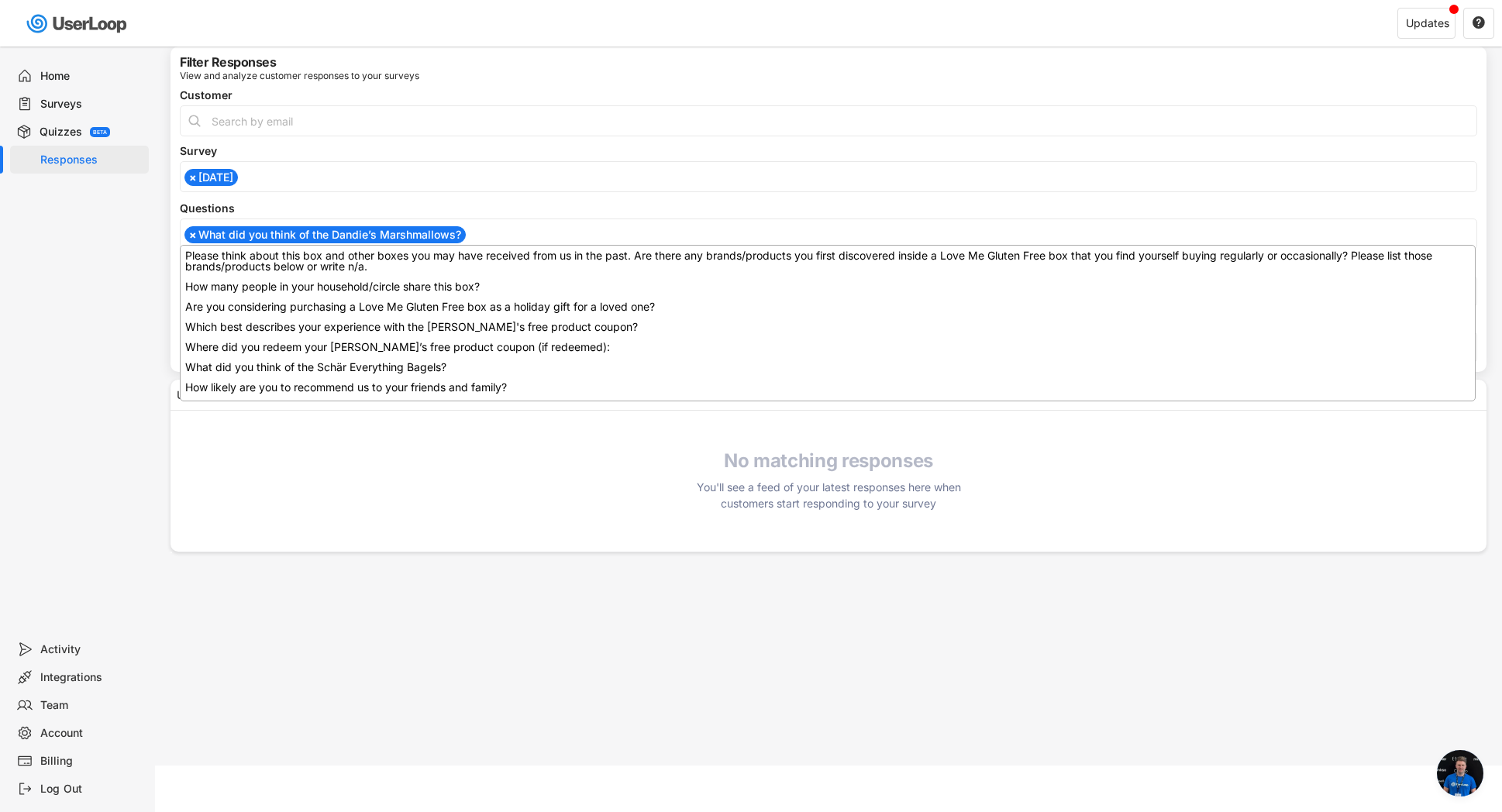
scroll to position [2145, 0]
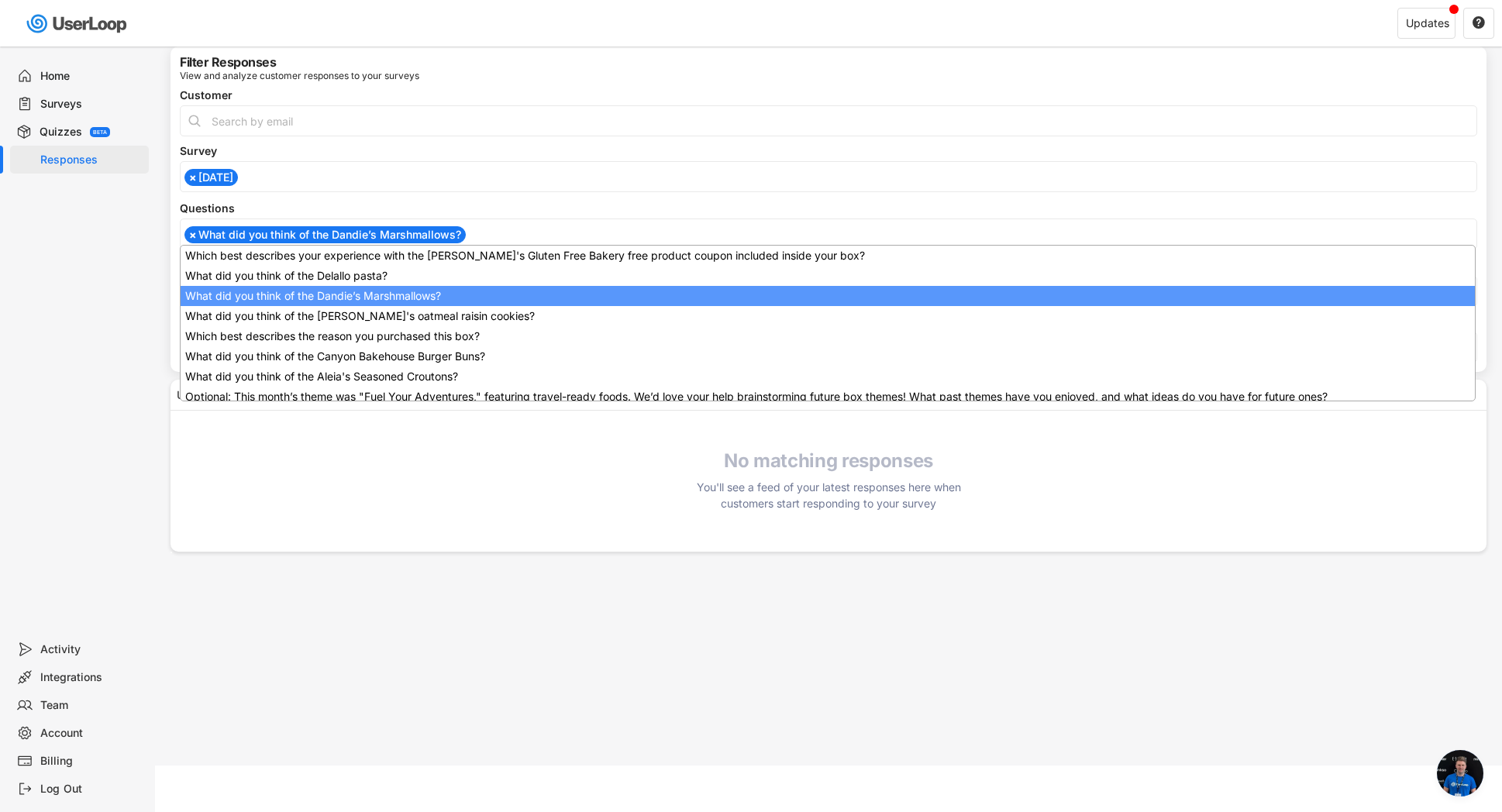
select select
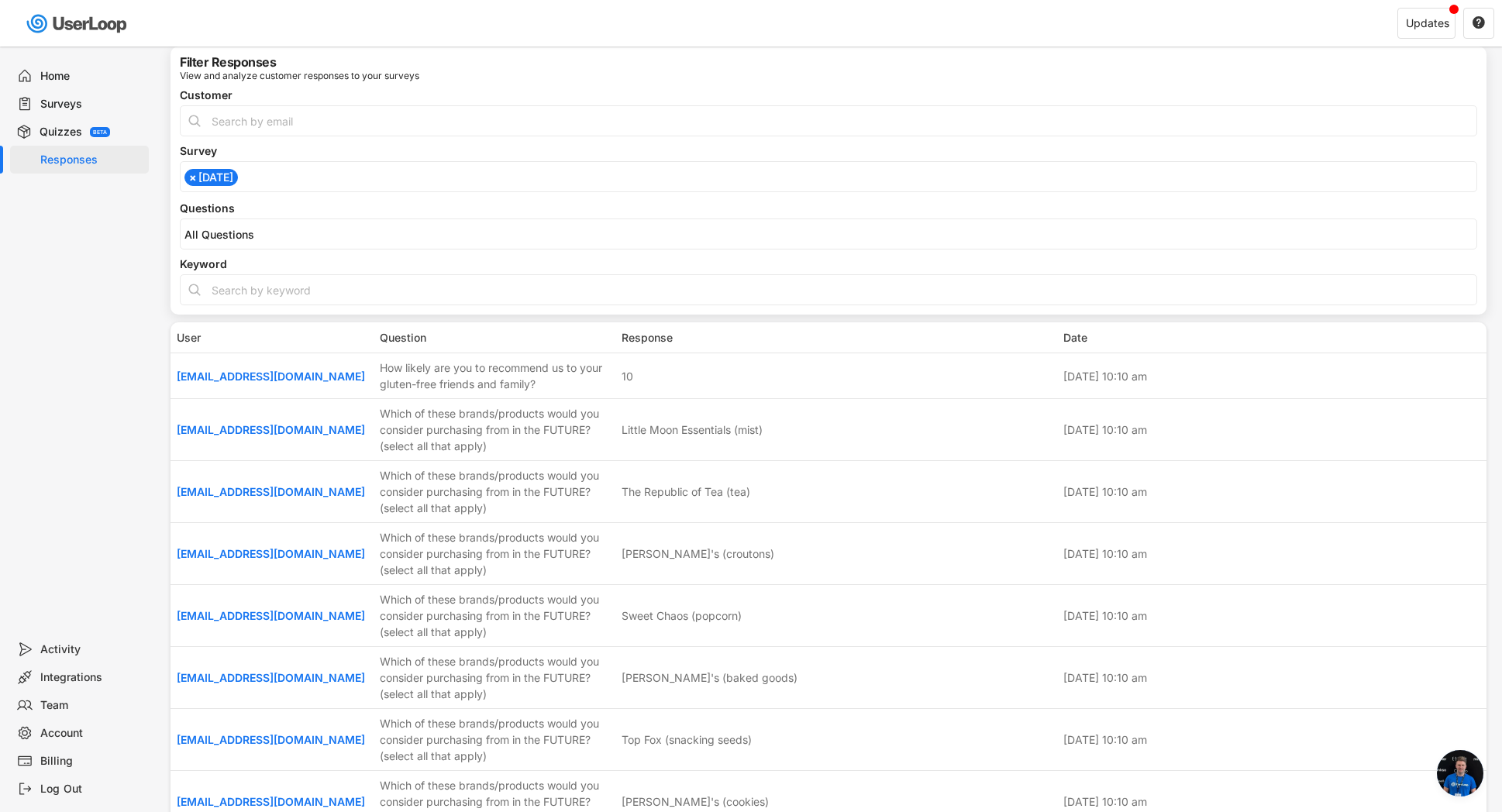
click at [57, 65] on div "Home" at bounding box center [79, 76] width 139 height 28
